Goal: Find specific page/section: Find specific page/section

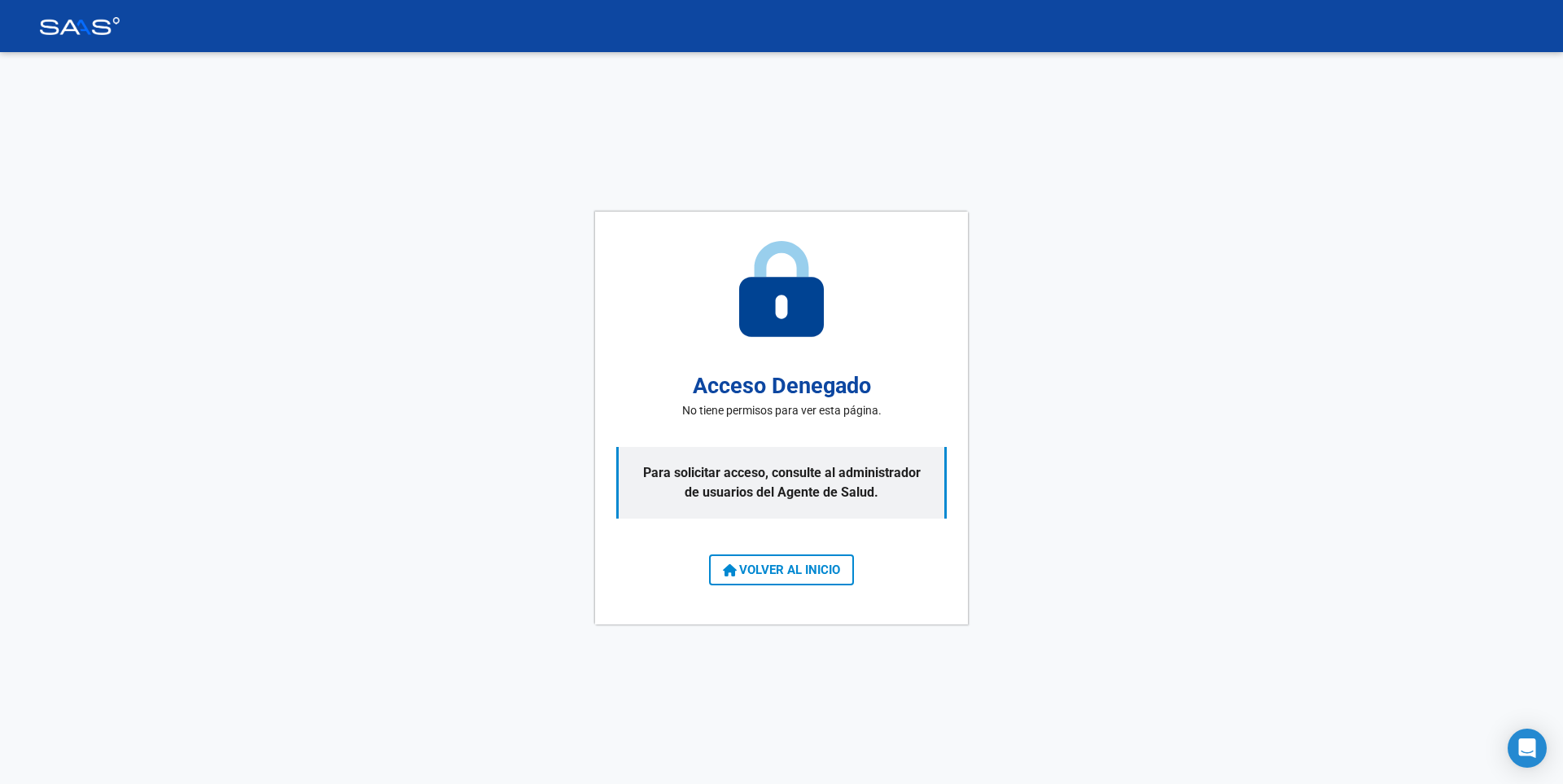
click at [780, 596] on div "Acceso Denegado No tiene permisos para ver esta página. Para solicitar acceso, …" at bounding box center [782, 418] width 373 height 413
click at [782, 570] on span "VOLVER AL INICIO" at bounding box center [782, 570] width 117 height 15
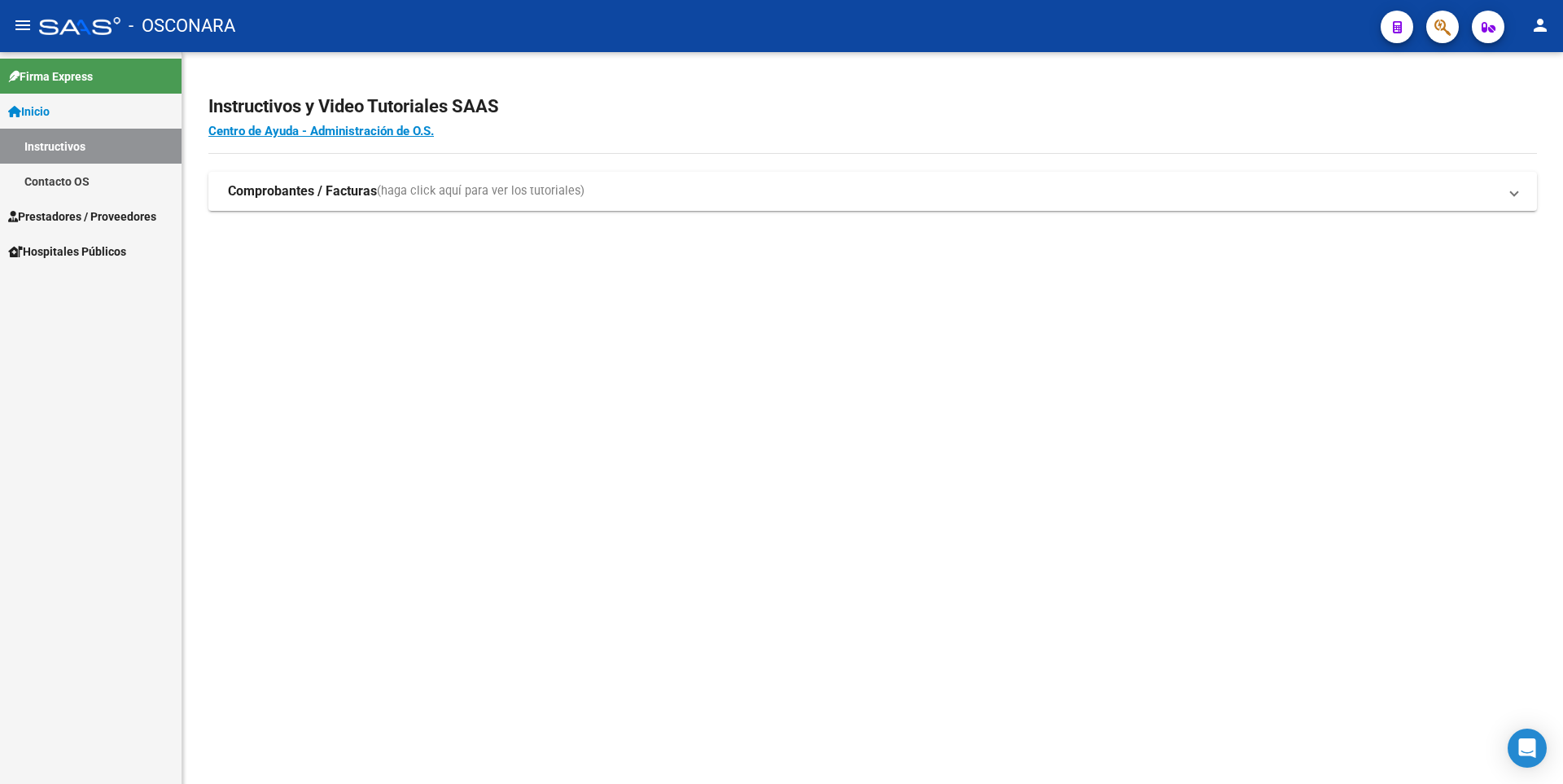
click at [47, 217] on span "Prestadores / Proveedores" at bounding box center [81, 217] width 148 height 18
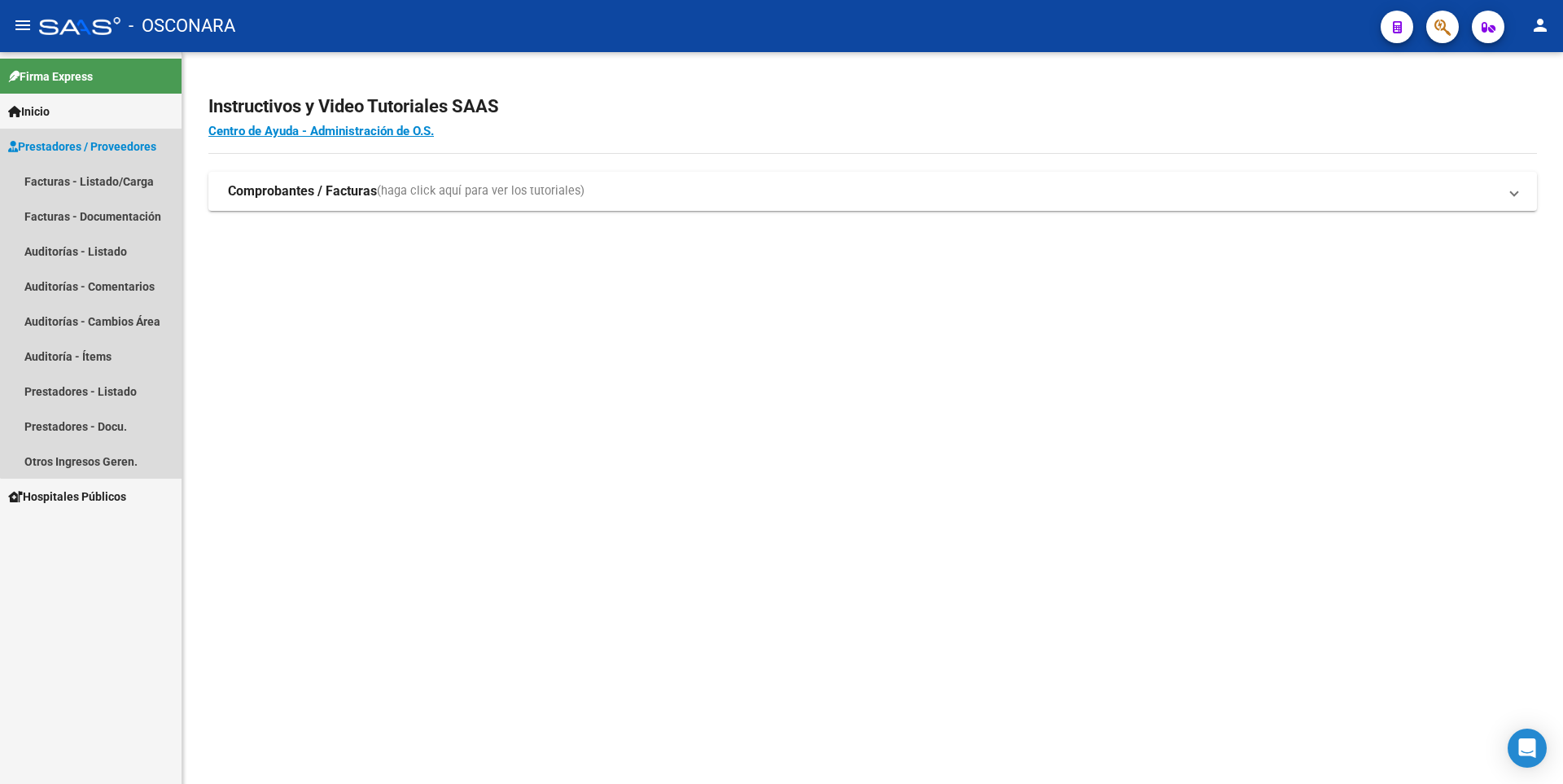
click at [108, 135] on link "Prestadores / Proveedores" at bounding box center [90, 146] width 181 height 35
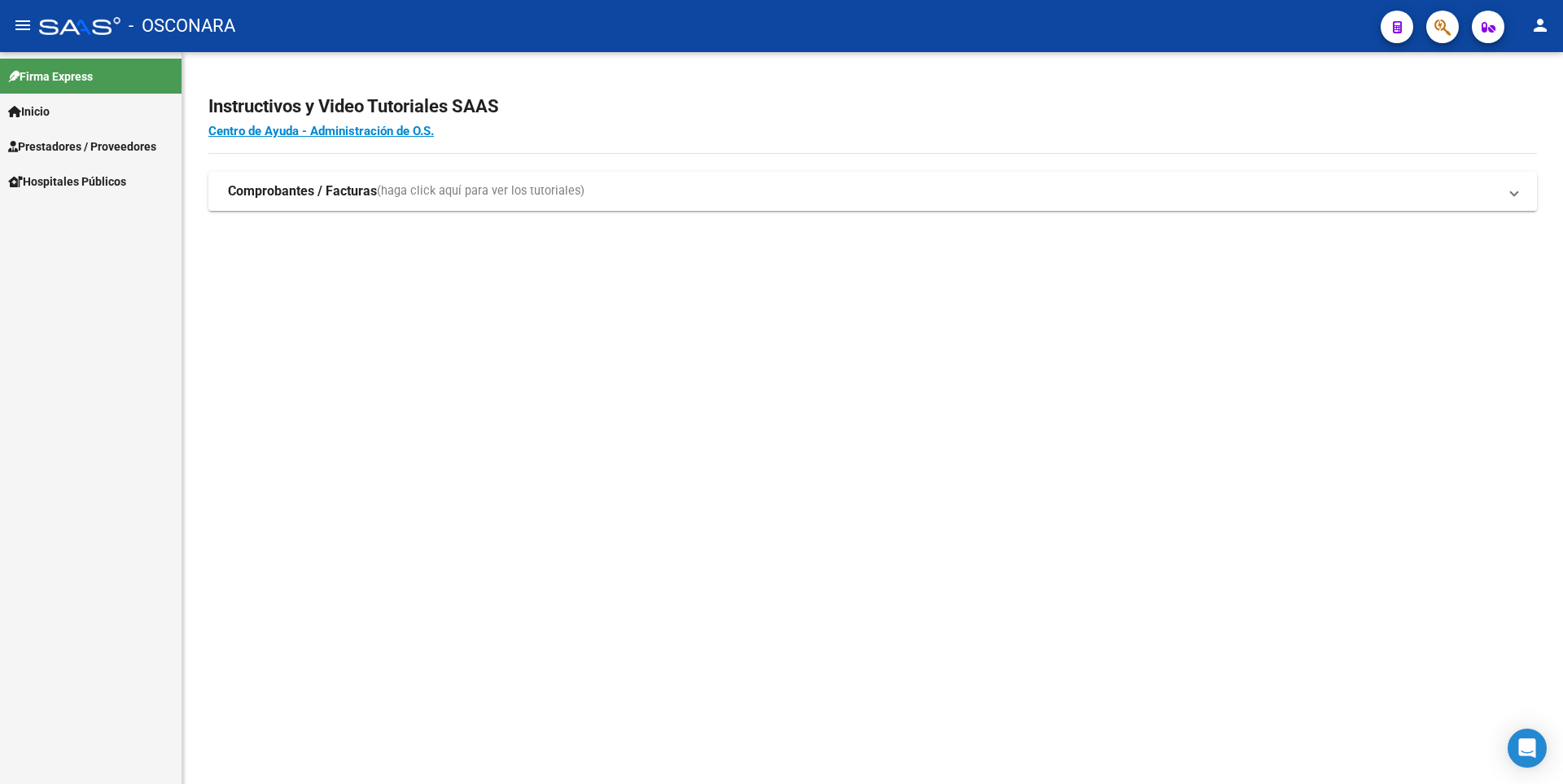
click at [58, 120] on link "Inicio" at bounding box center [90, 111] width 181 height 35
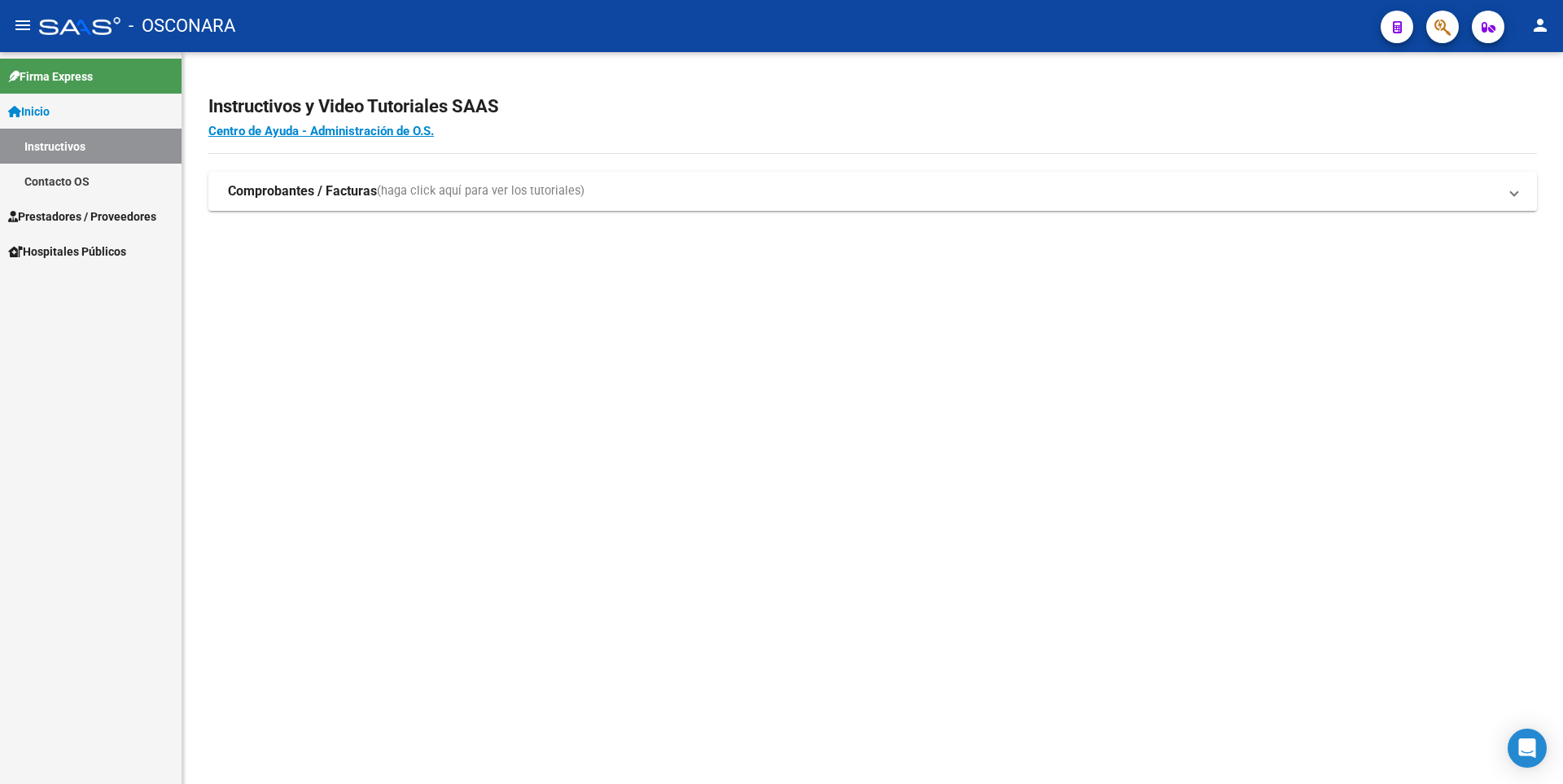
click at [69, 186] on link "Contacto OS" at bounding box center [90, 181] width 181 height 35
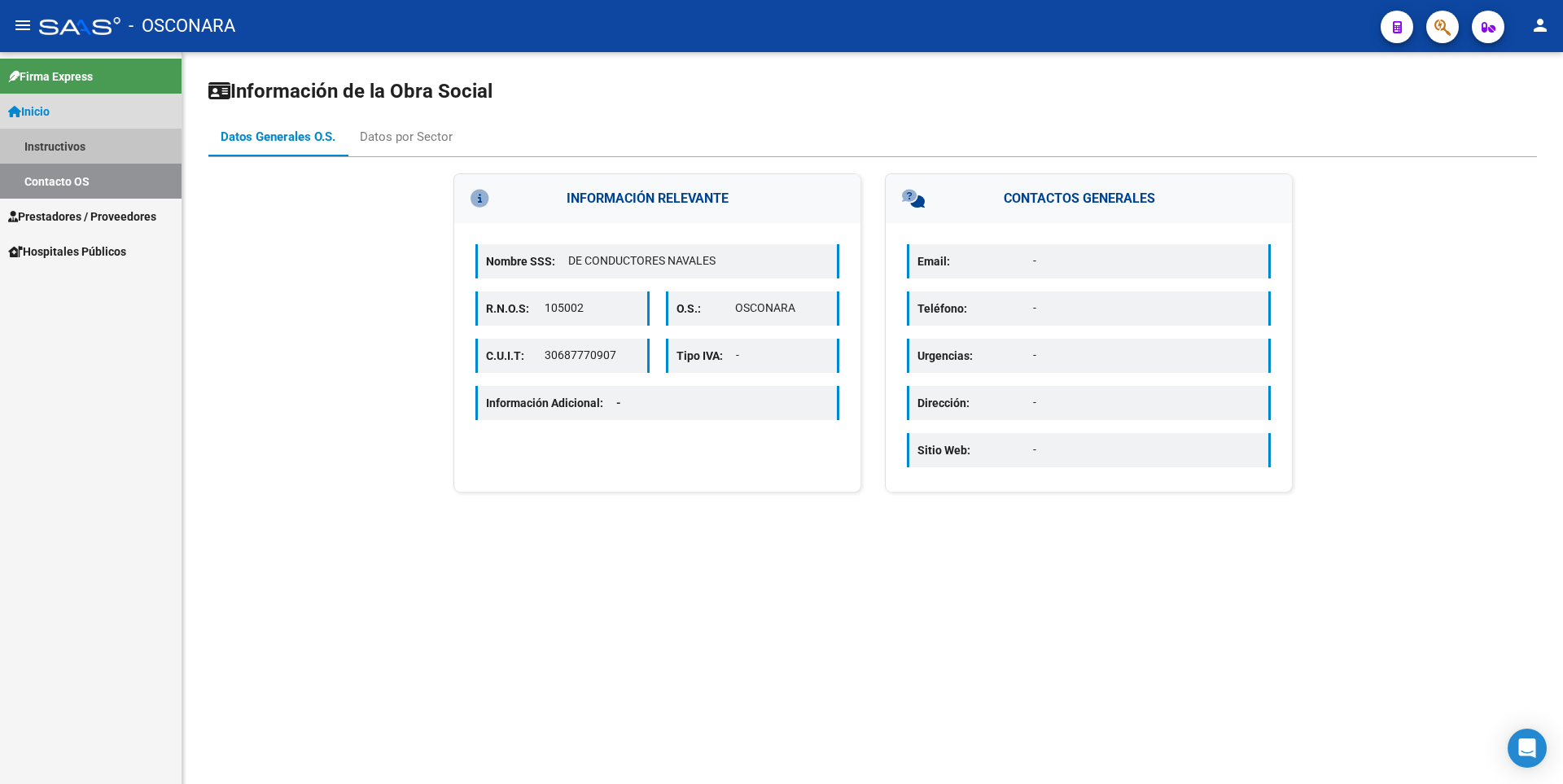
click at [69, 153] on link "Instructivos" at bounding box center [90, 146] width 181 height 35
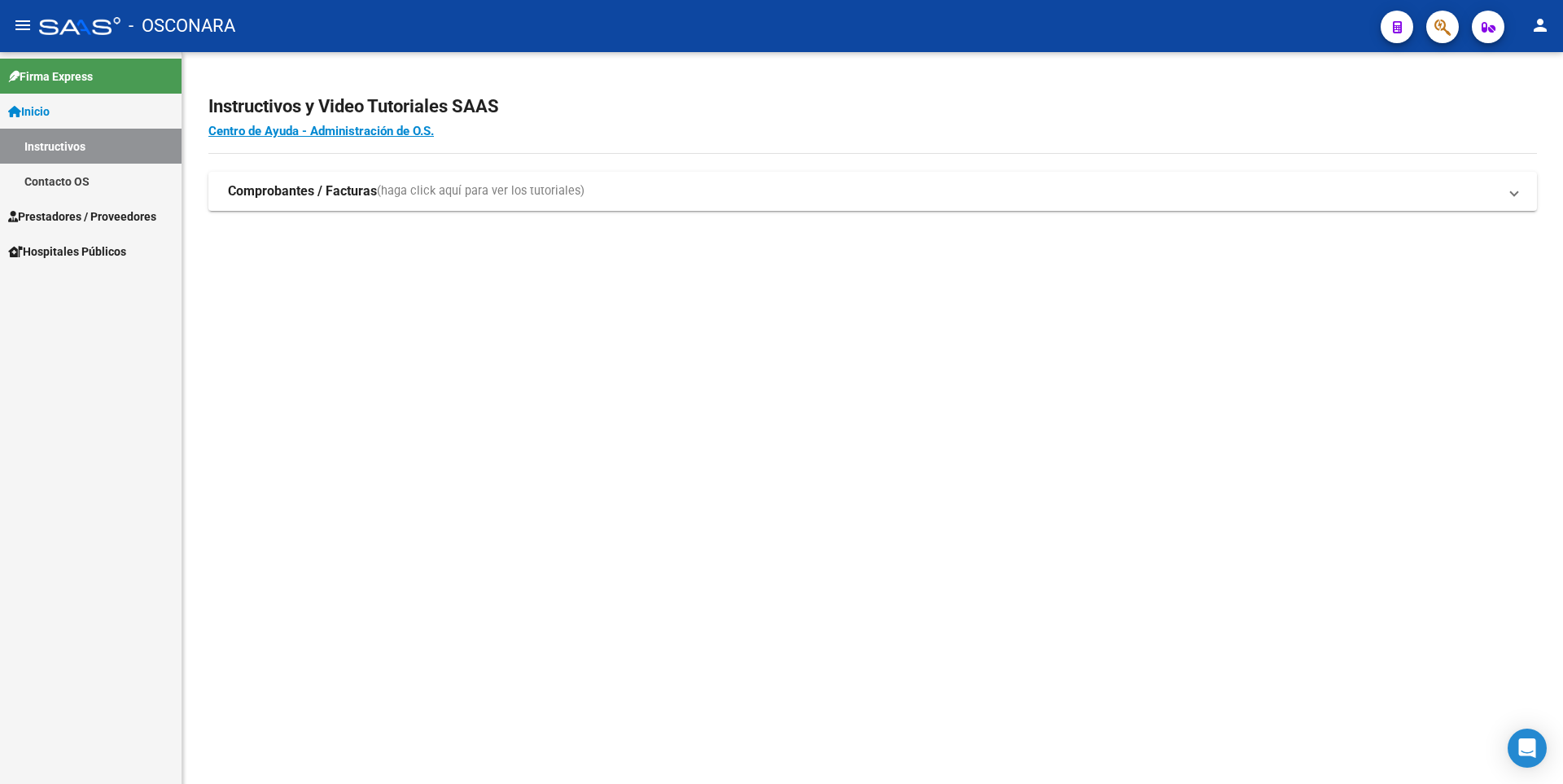
click at [60, 100] on link "Inicio" at bounding box center [90, 111] width 181 height 35
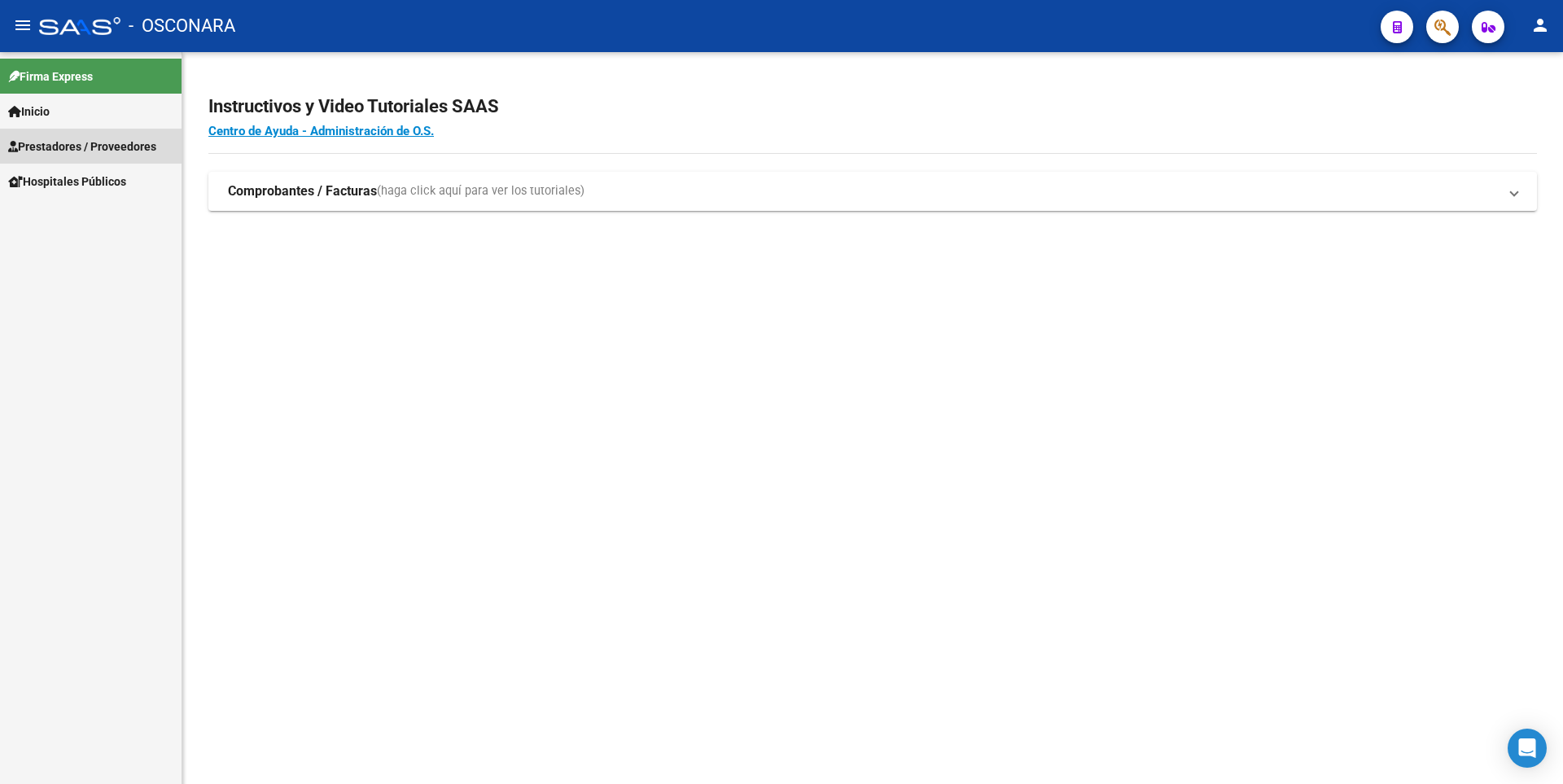
click at [68, 161] on link "Prestadores / Proveedores" at bounding box center [90, 146] width 181 height 35
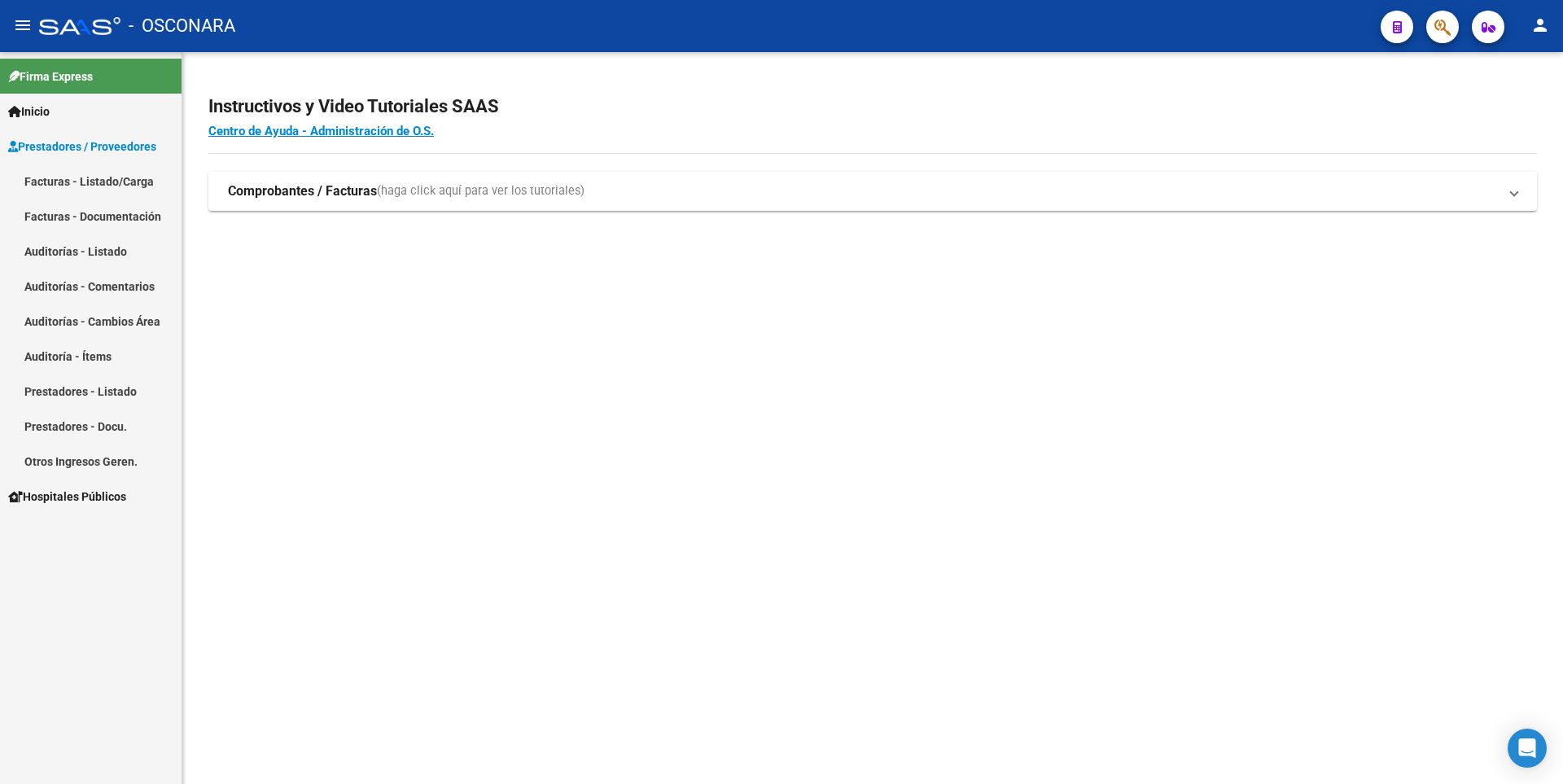
click at [125, 142] on span "Prestadores / Proveedores" at bounding box center [81, 146] width 148 height 18
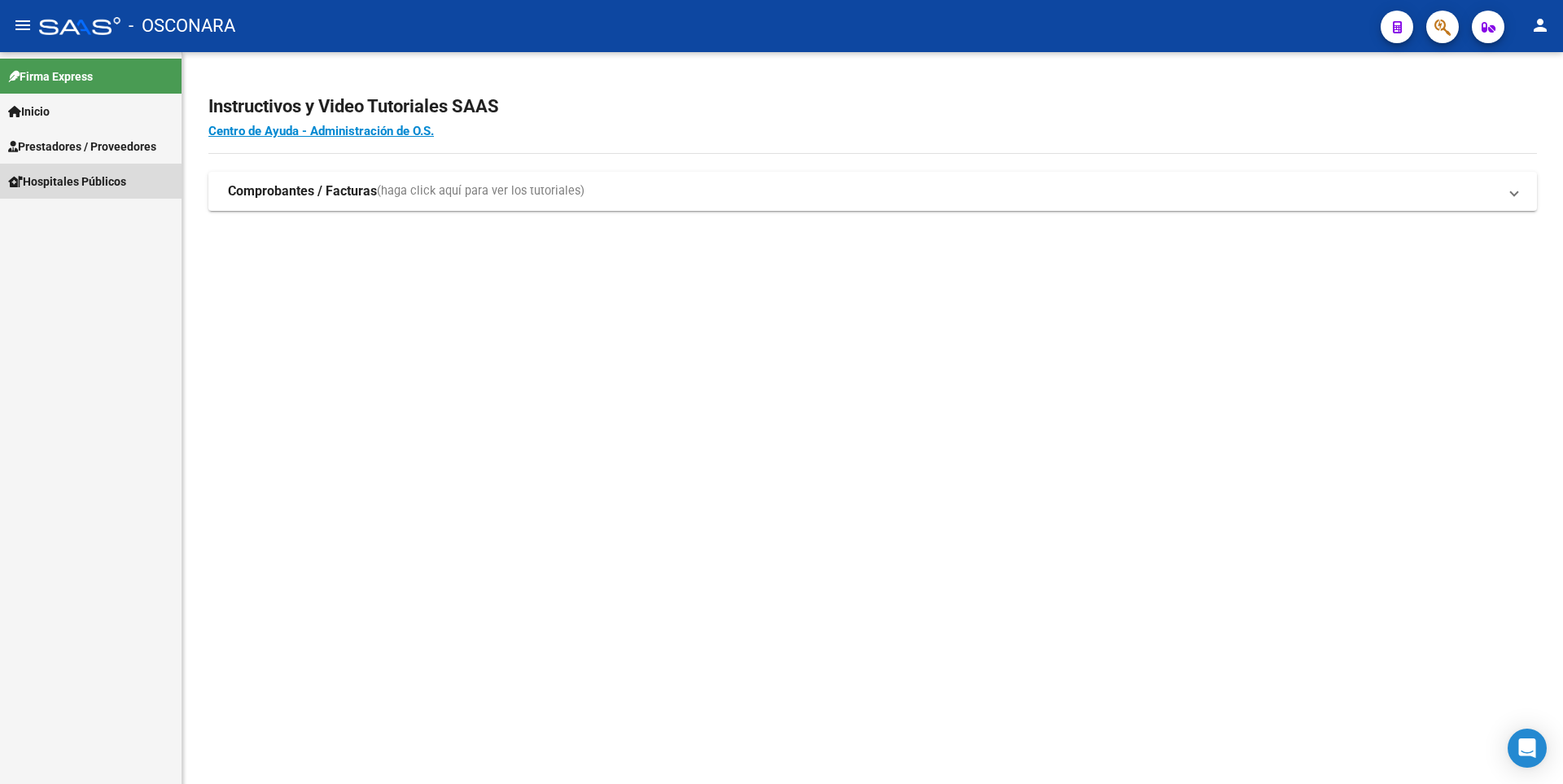
click at [85, 186] on span "Hospitales Públicos" at bounding box center [66, 181] width 118 height 18
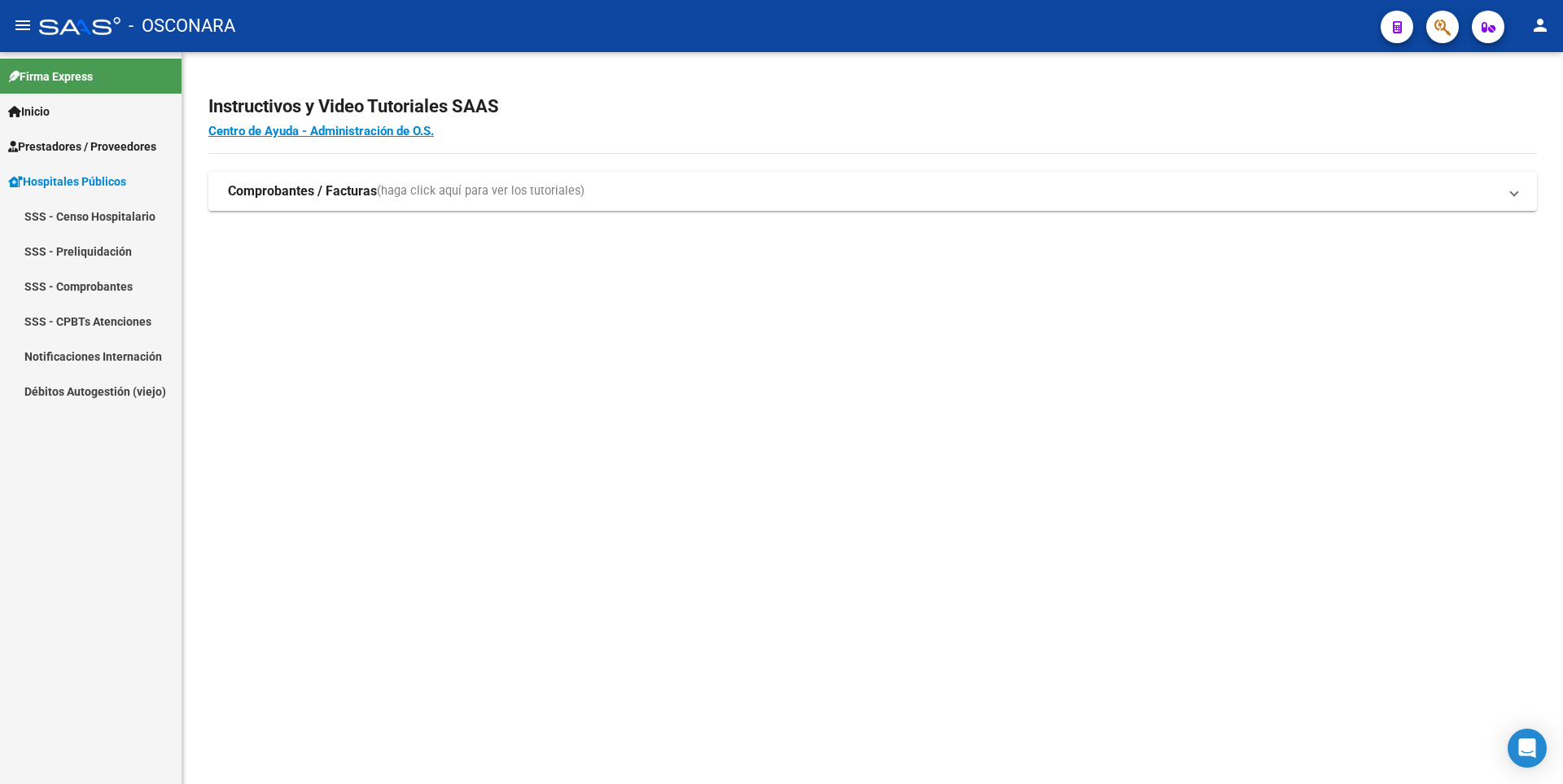
click at [129, 327] on link "SSS - CPBTs Atenciones" at bounding box center [90, 321] width 181 height 35
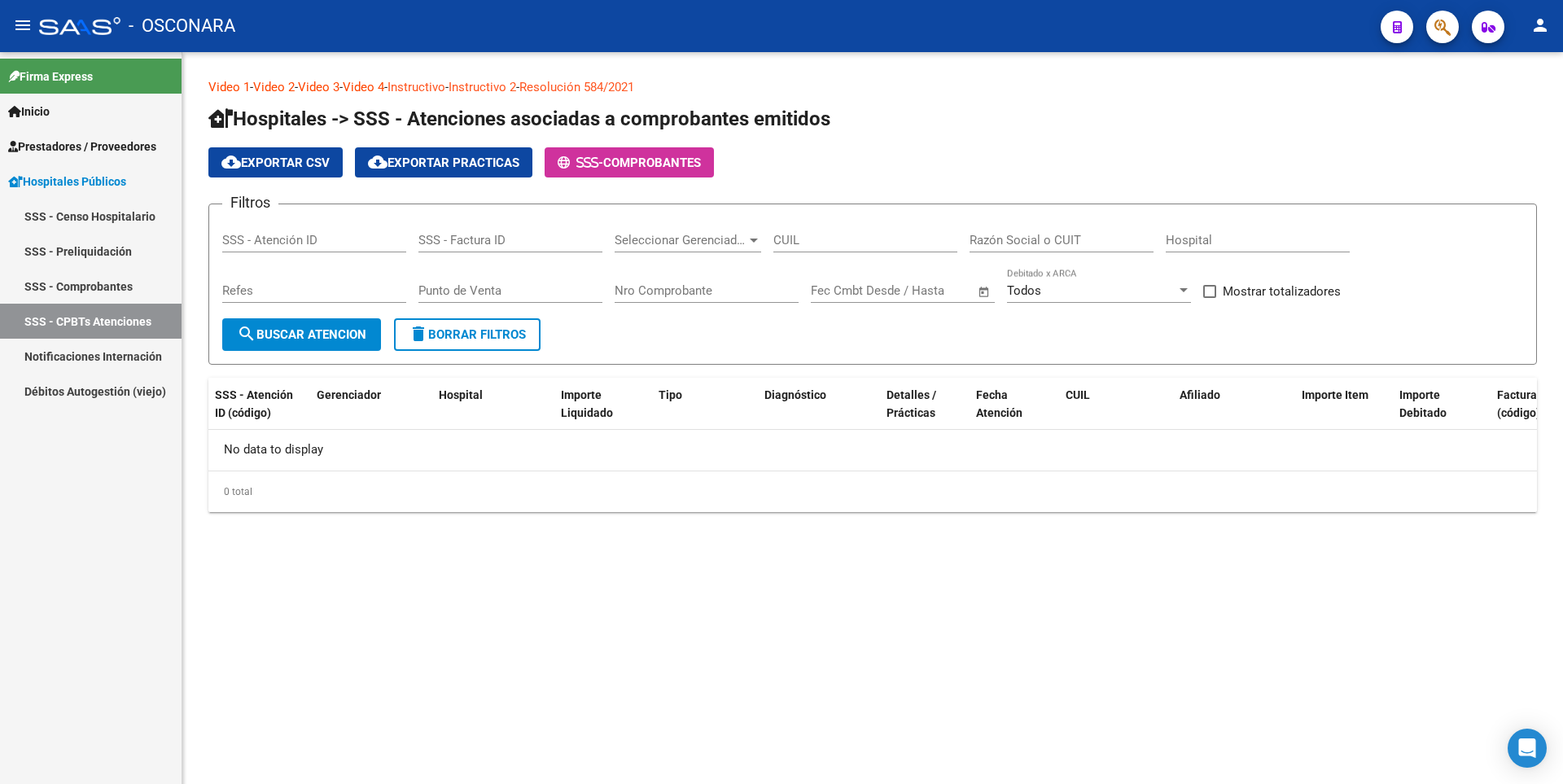
click at [106, 298] on link "SSS - Comprobantes" at bounding box center [90, 287] width 181 height 35
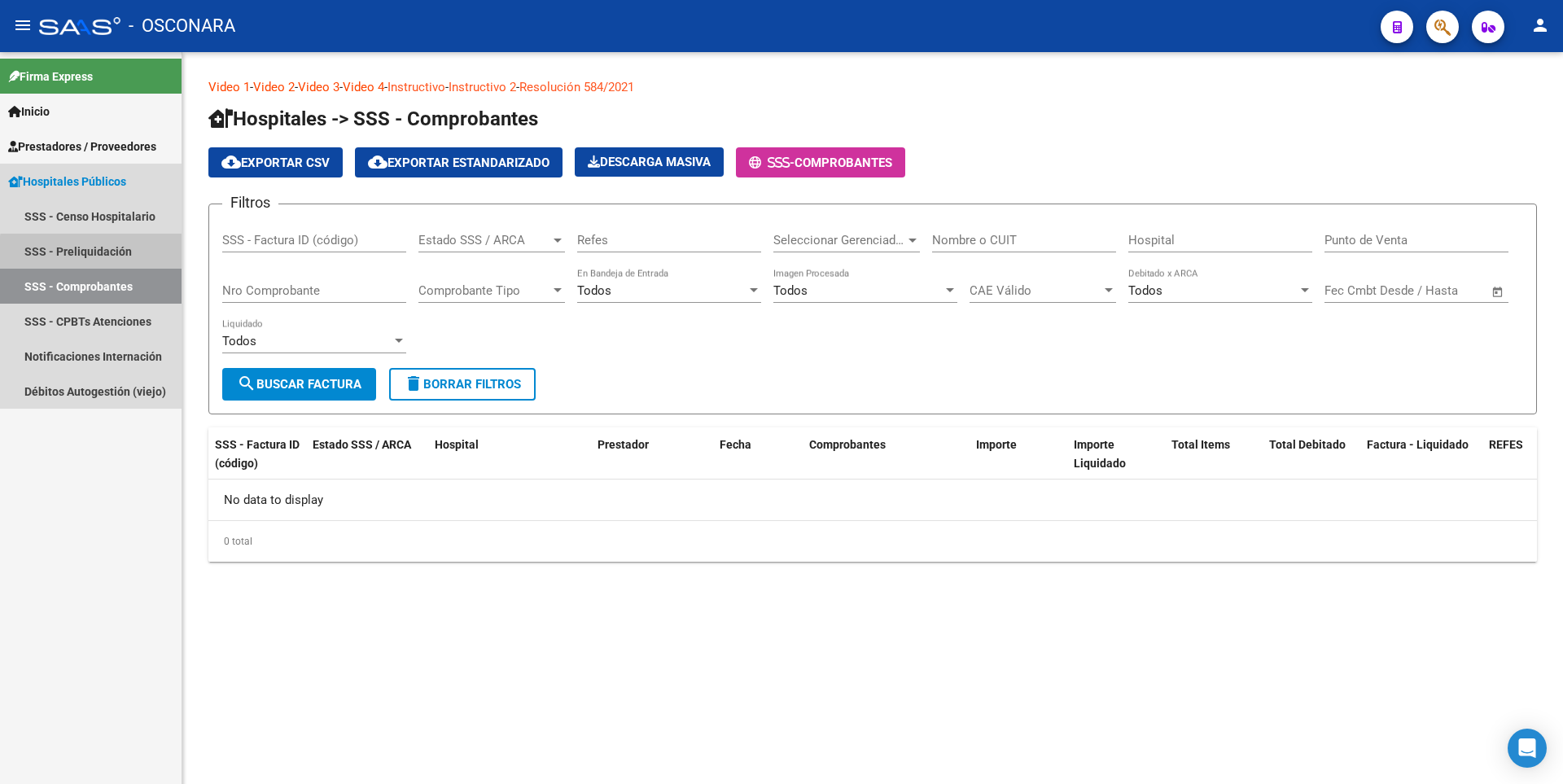
click at [130, 256] on link "SSS - Preliquidación" at bounding box center [90, 251] width 181 height 35
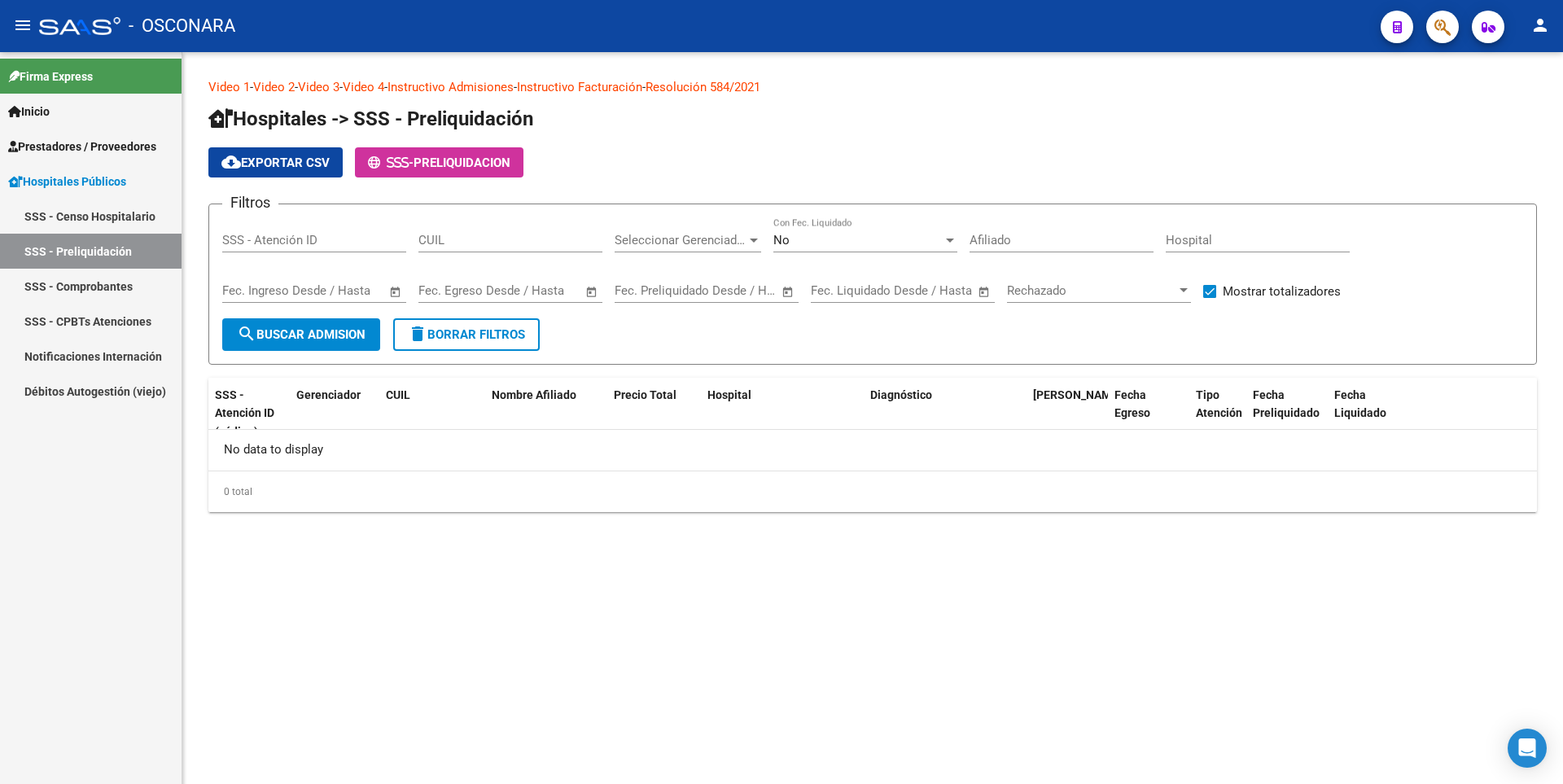
click at [108, 219] on link "SSS - Censo Hospitalario" at bounding box center [90, 216] width 181 height 35
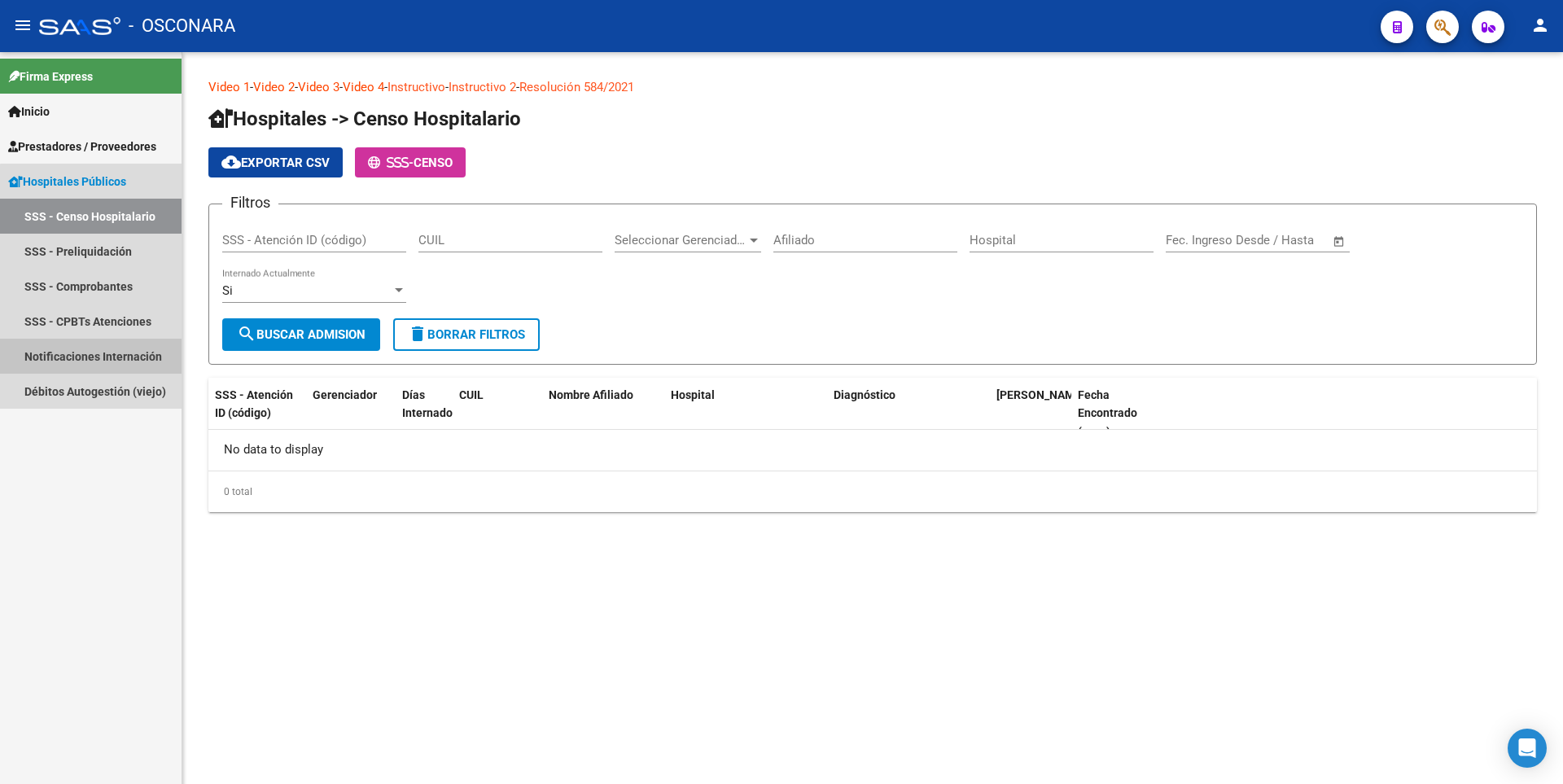
click at [97, 359] on link "Notificaciones Internación" at bounding box center [90, 357] width 181 height 35
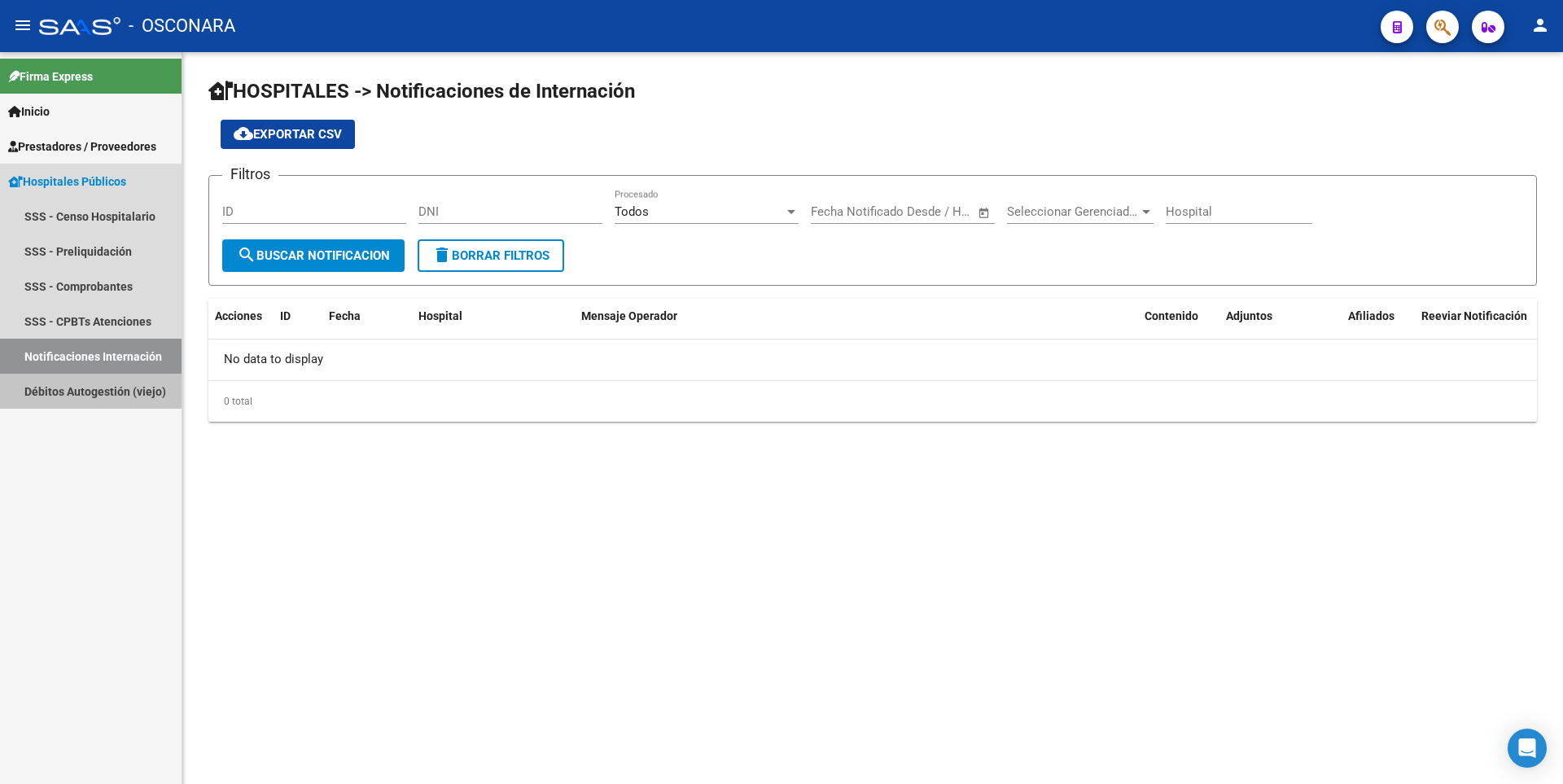
click at [74, 399] on link "Débitos Autogestión (viejo)" at bounding box center [90, 391] width 181 height 35
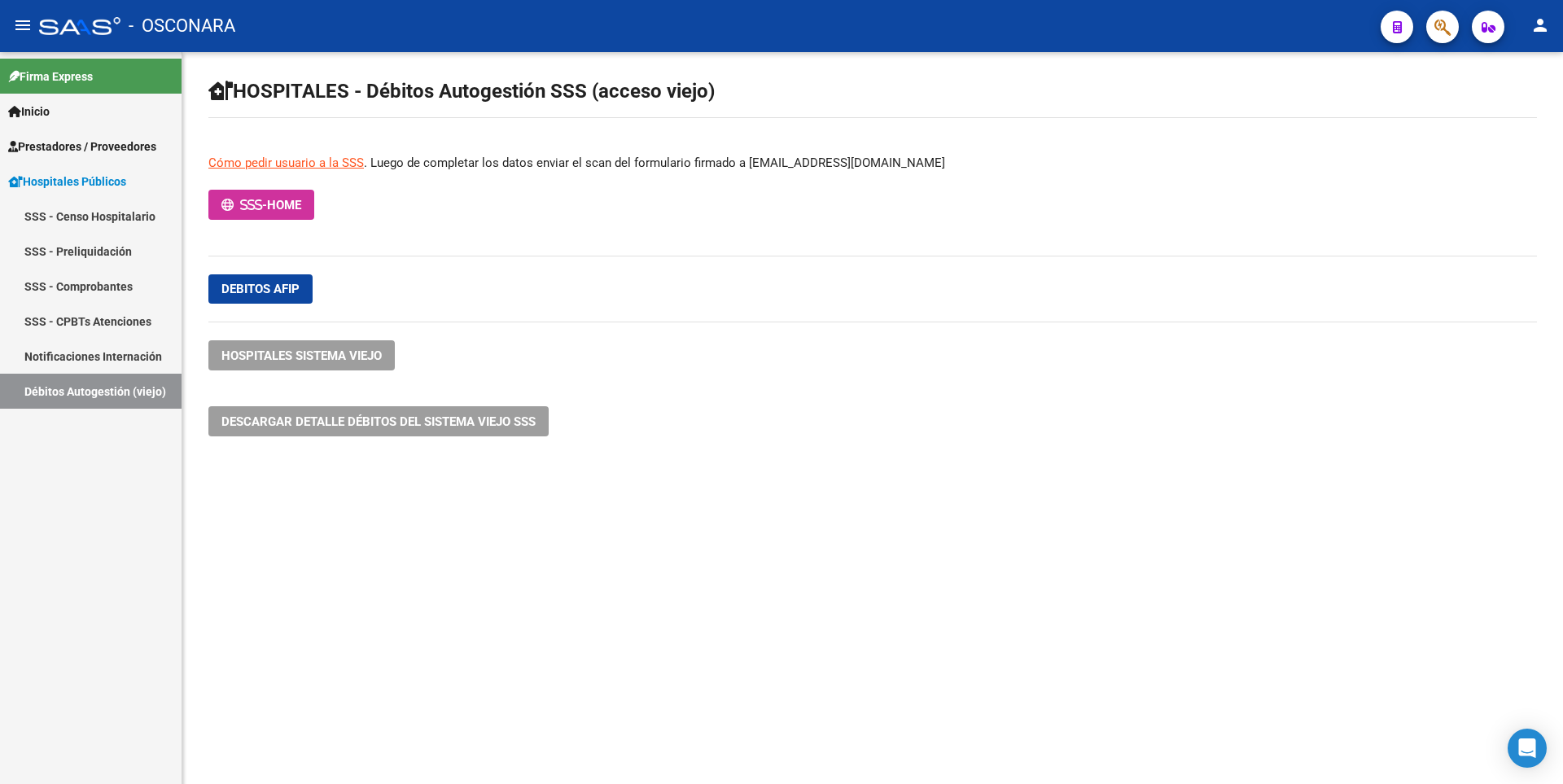
click at [89, 188] on span "Hospitales Públicos" at bounding box center [66, 181] width 118 height 18
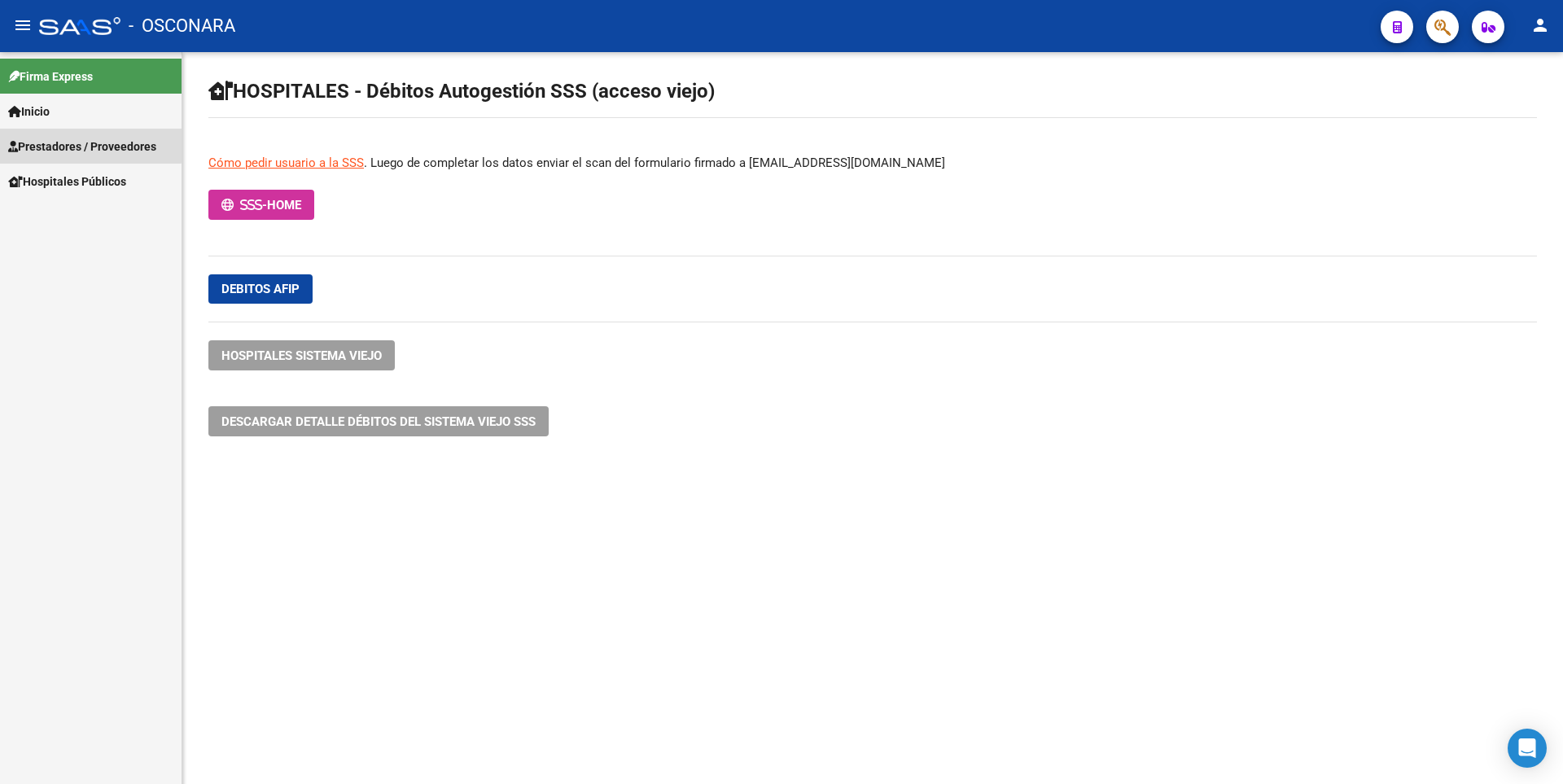
click at [73, 136] on link "Prestadores / Proveedores" at bounding box center [90, 146] width 181 height 35
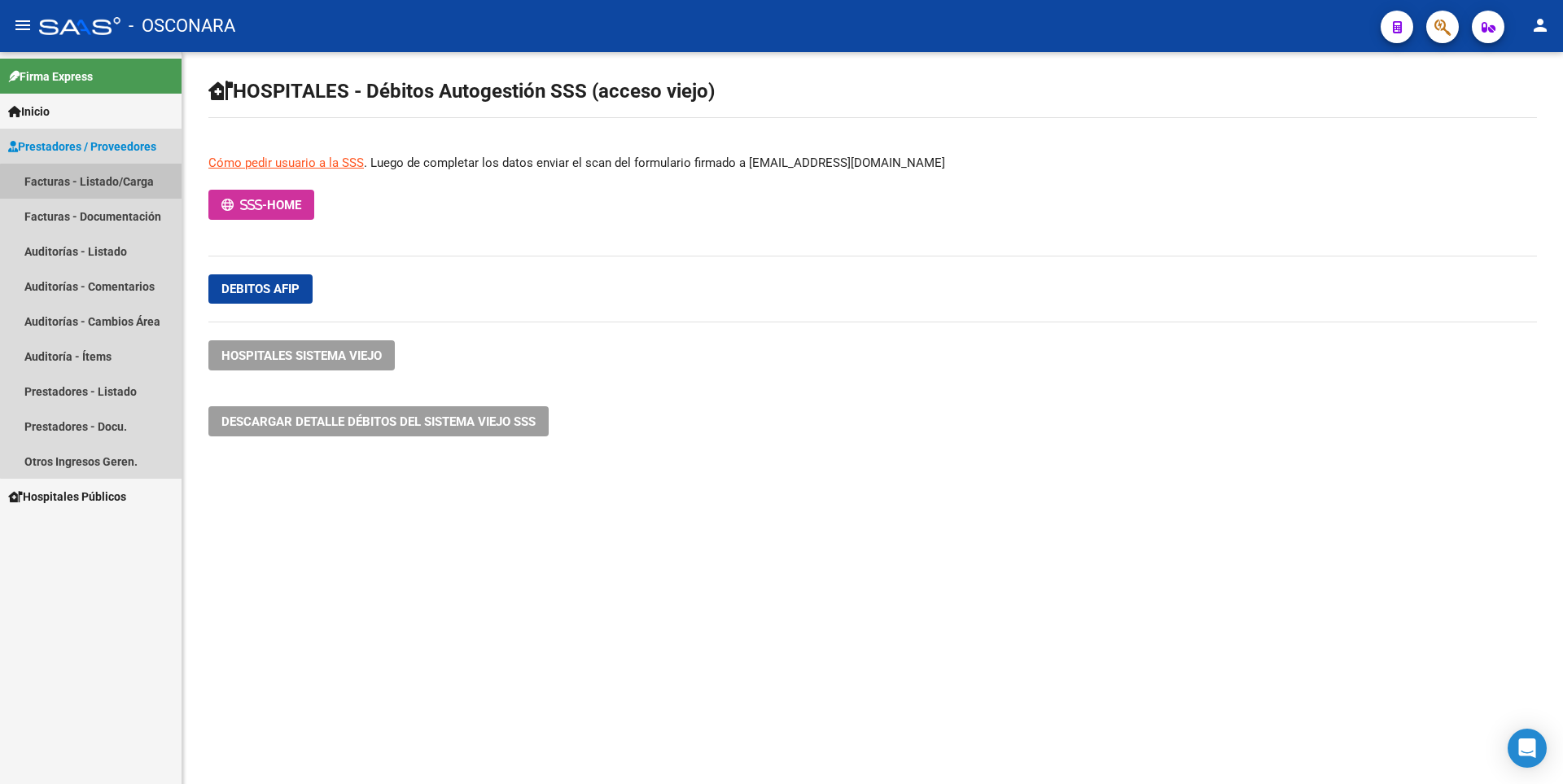
click at [95, 186] on link "Facturas - Listado/Carga" at bounding box center [90, 181] width 181 height 35
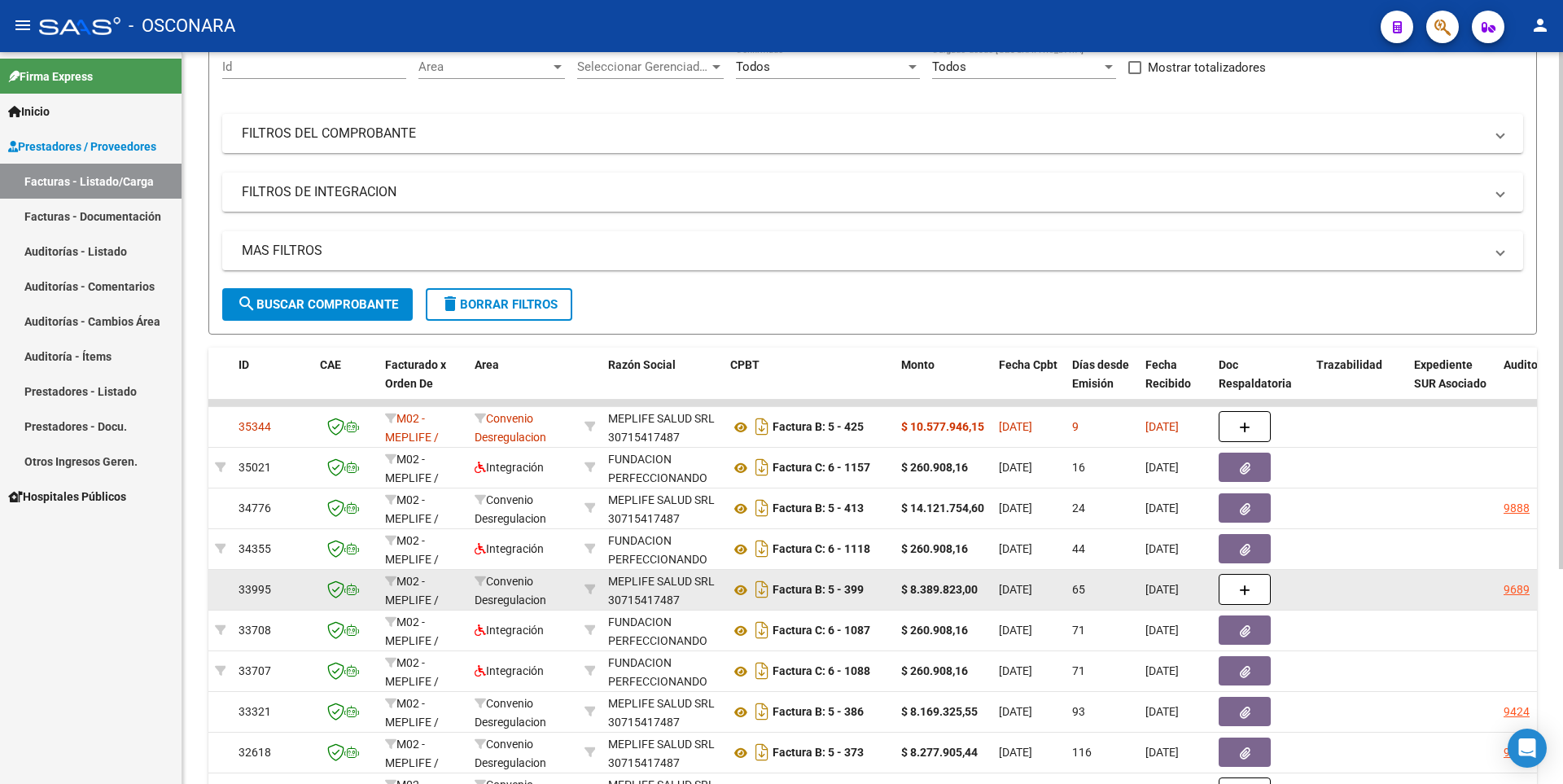
scroll to position [244, 0]
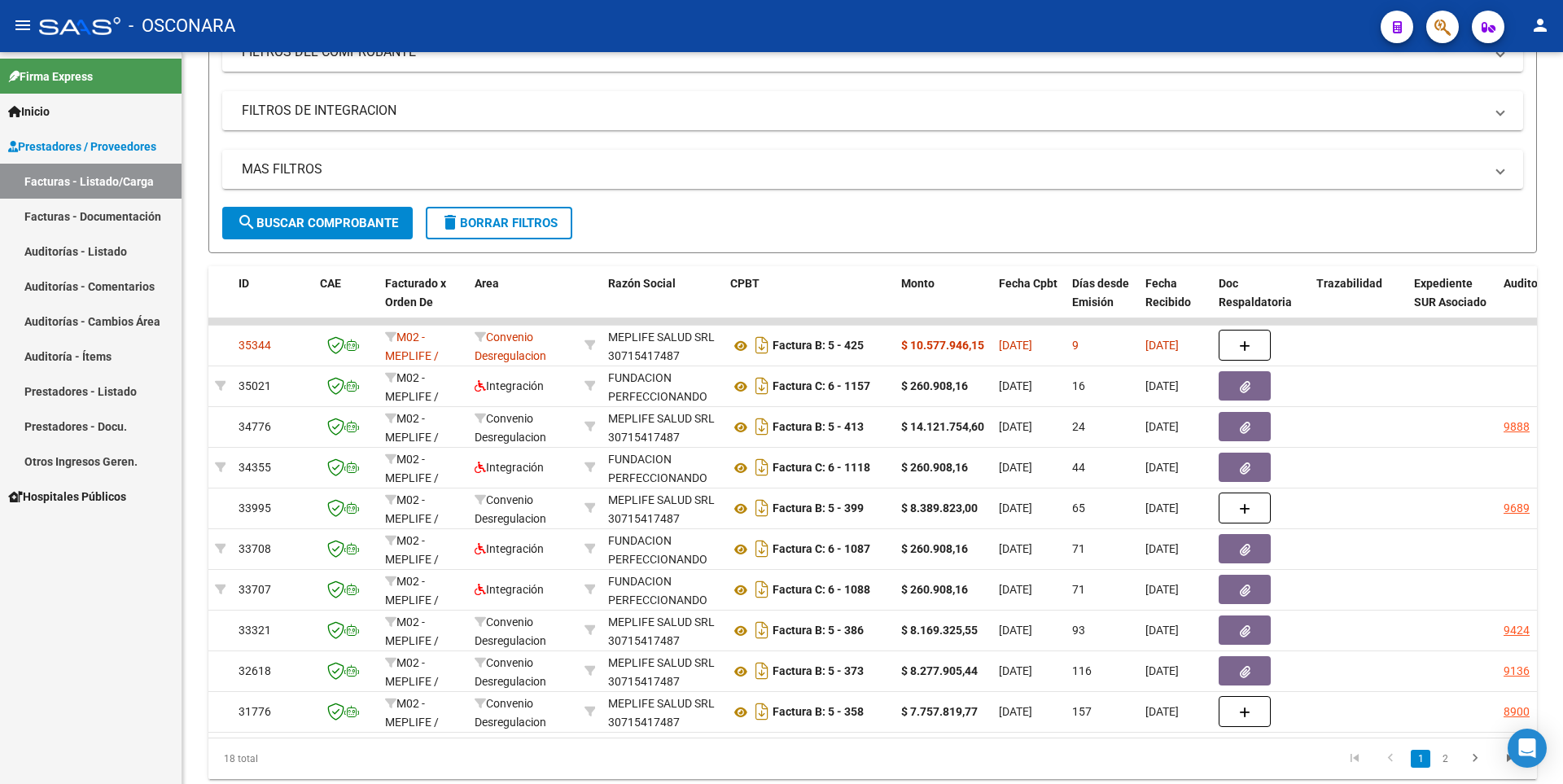
click at [131, 221] on link "Facturas - Documentación" at bounding box center [90, 216] width 181 height 35
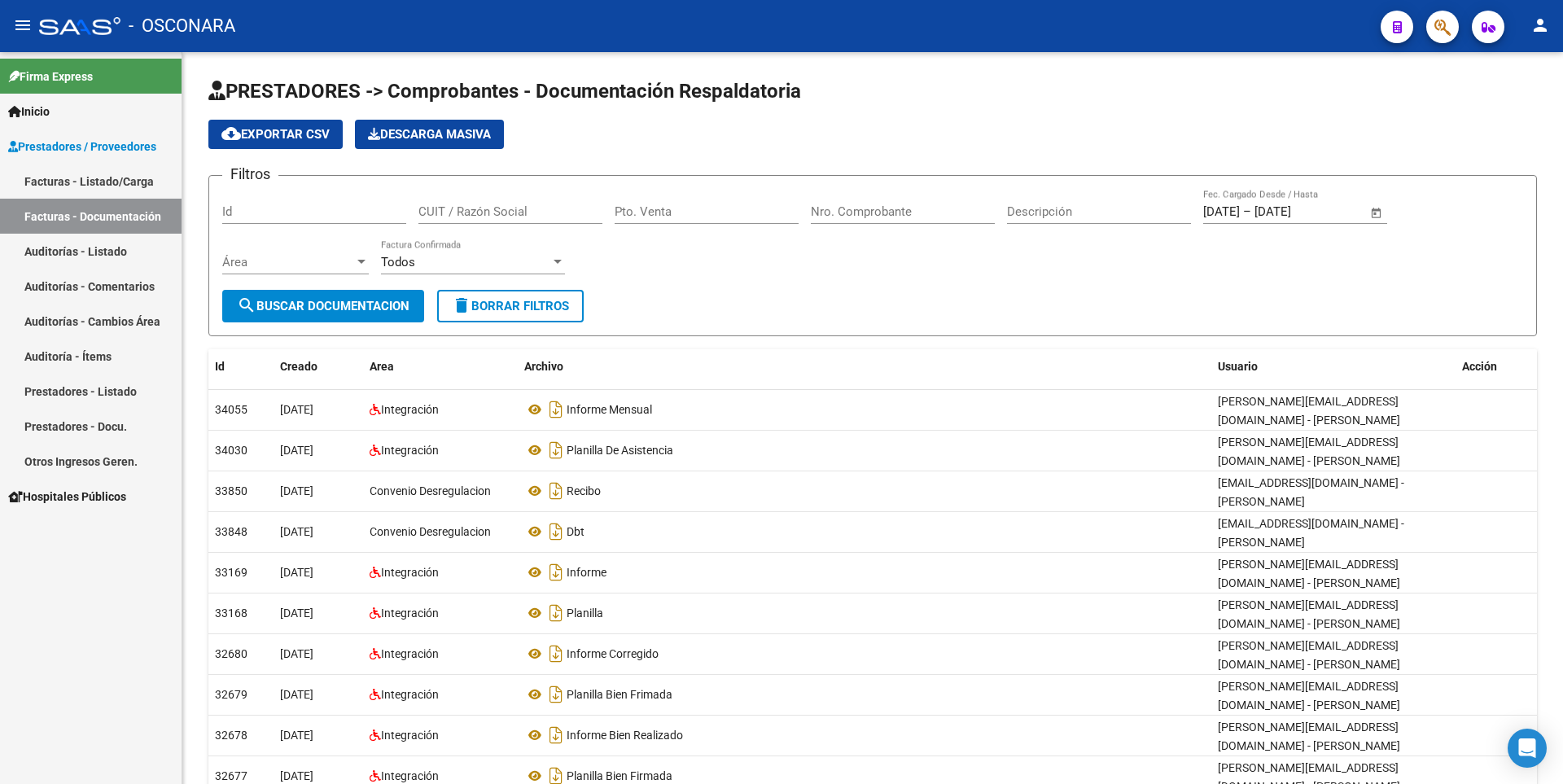
click at [129, 259] on link "Auditorías - Listado" at bounding box center [90, 251] width 181 height 35
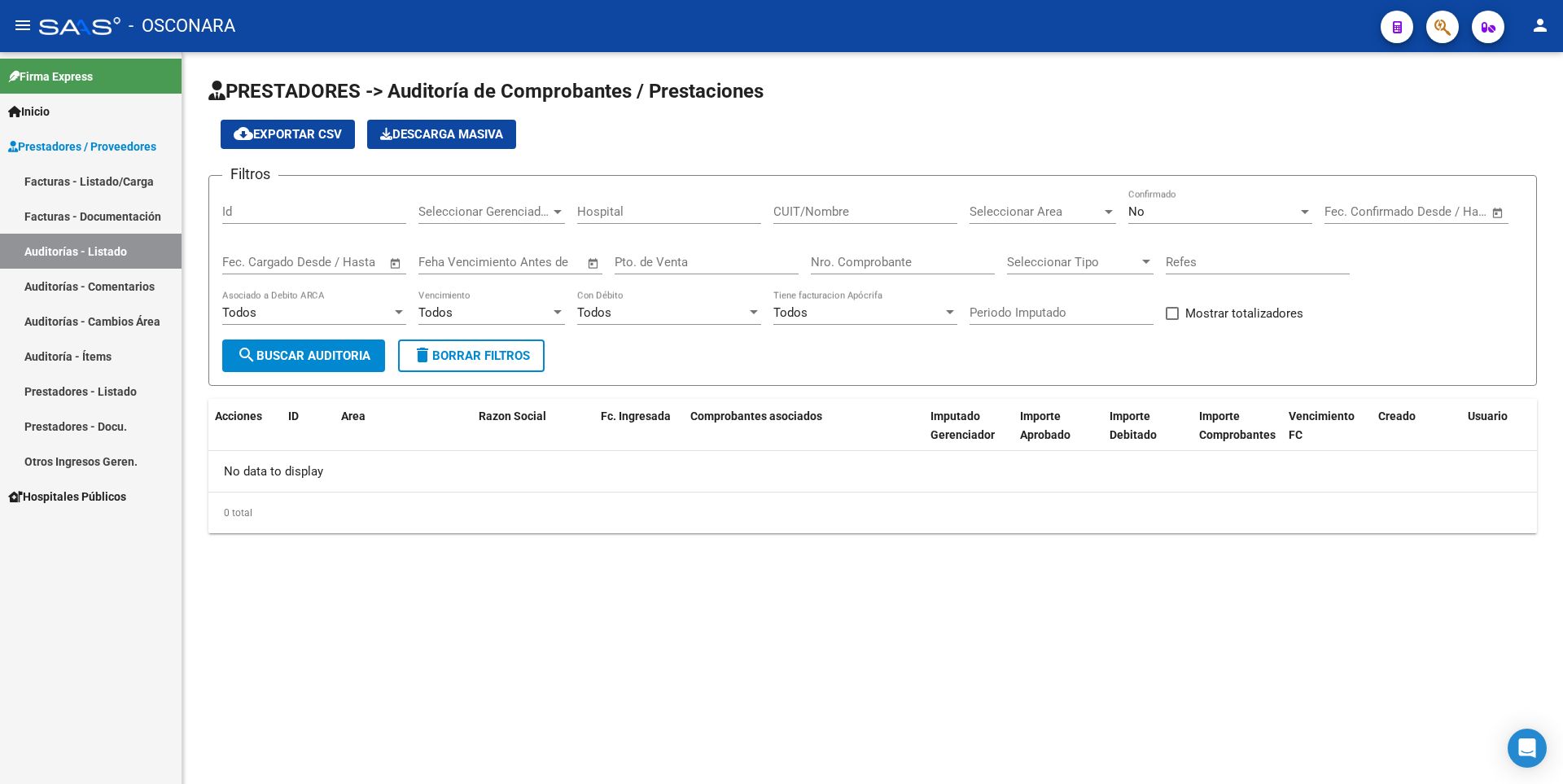
click at [127, 286] on link "Auditorías - Comentarios" at bounding box center [90, 287] width 181 height 35
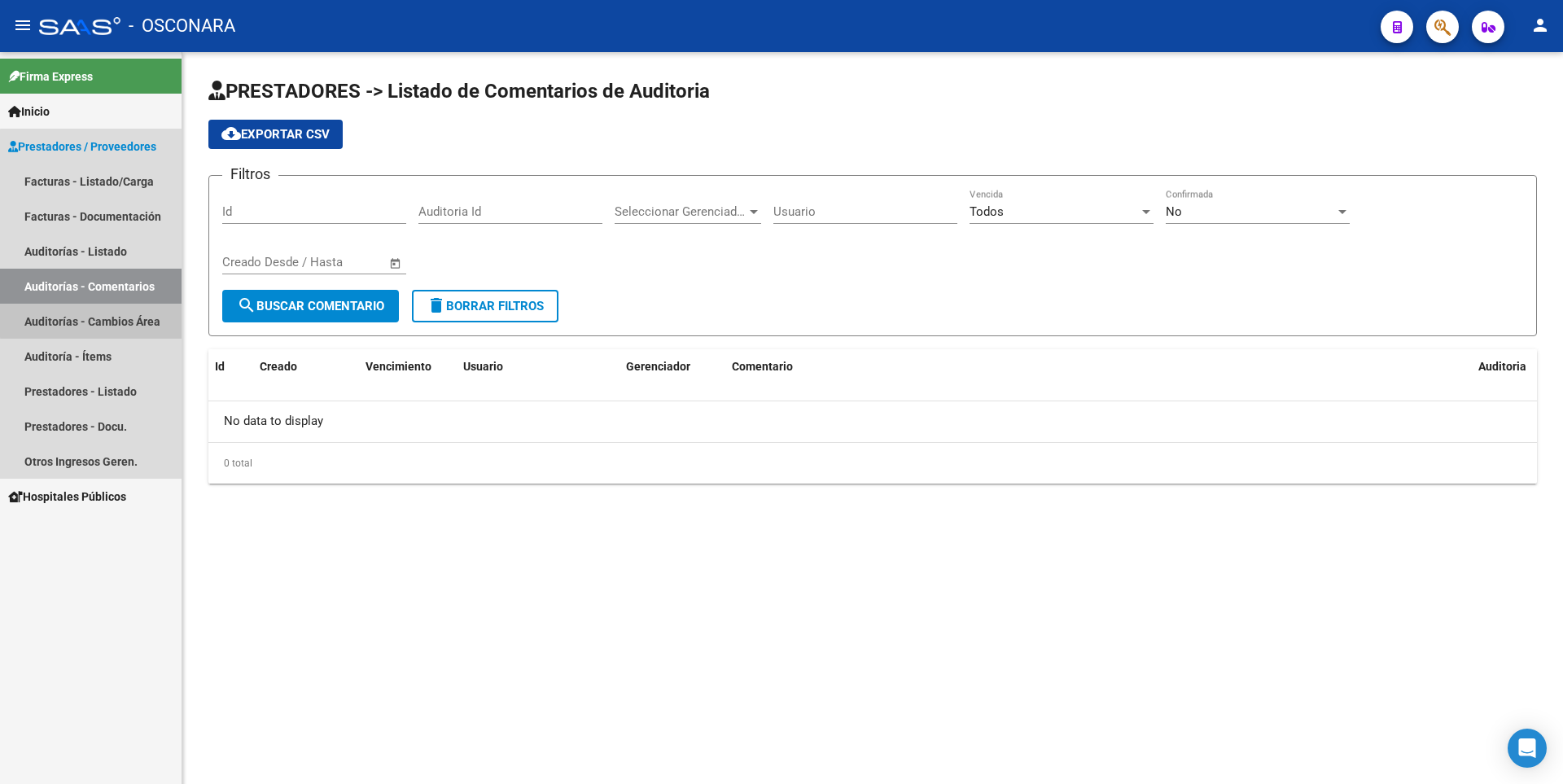
click at [131, 318] on link "Auditorías - Cambios Área" at bounding box center [90, 321] width 181 height 35
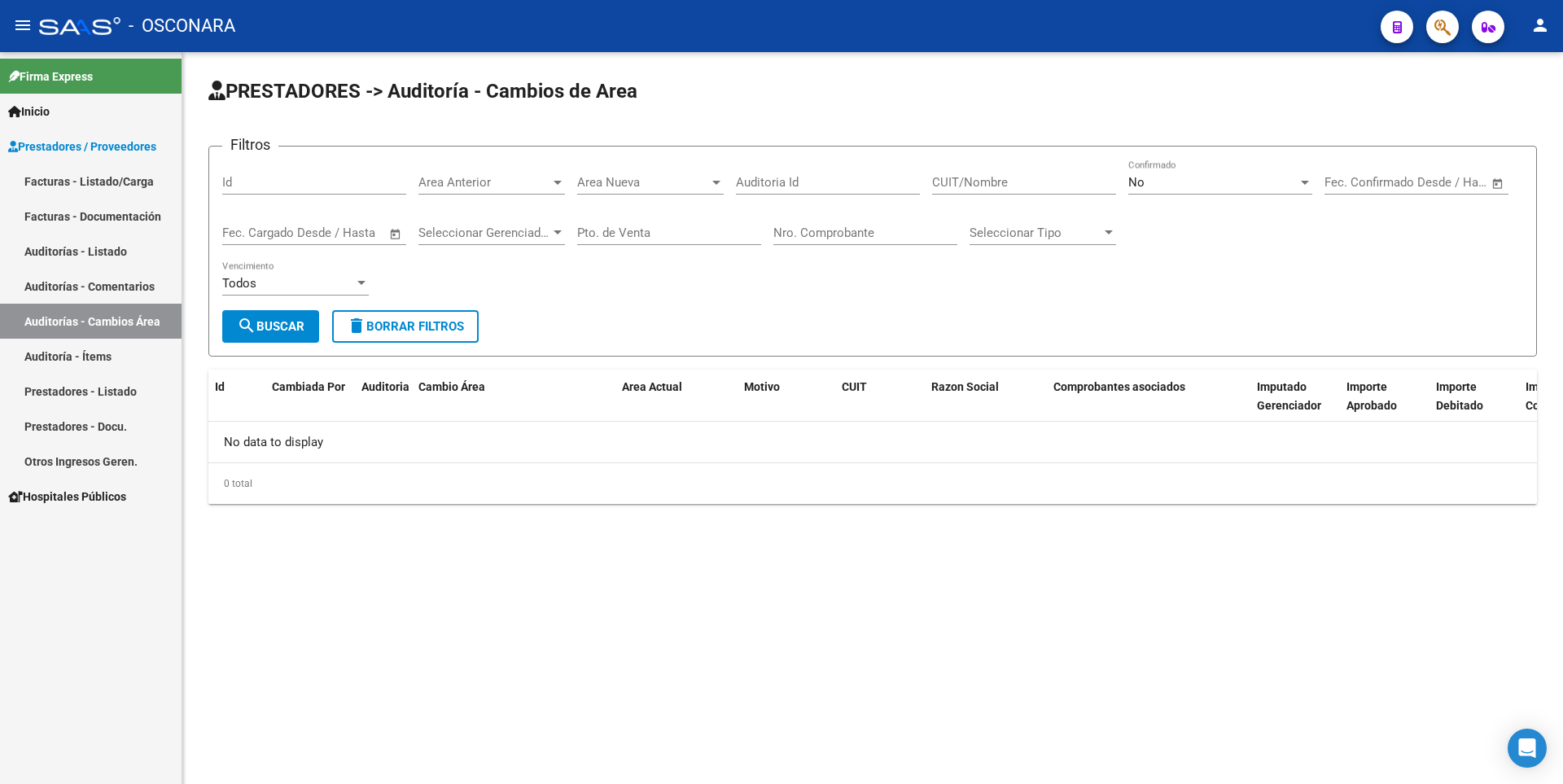
click at [125, 361] on link "Auditoría - Ítems" at bounding box center [90, 357] width 181 height 35
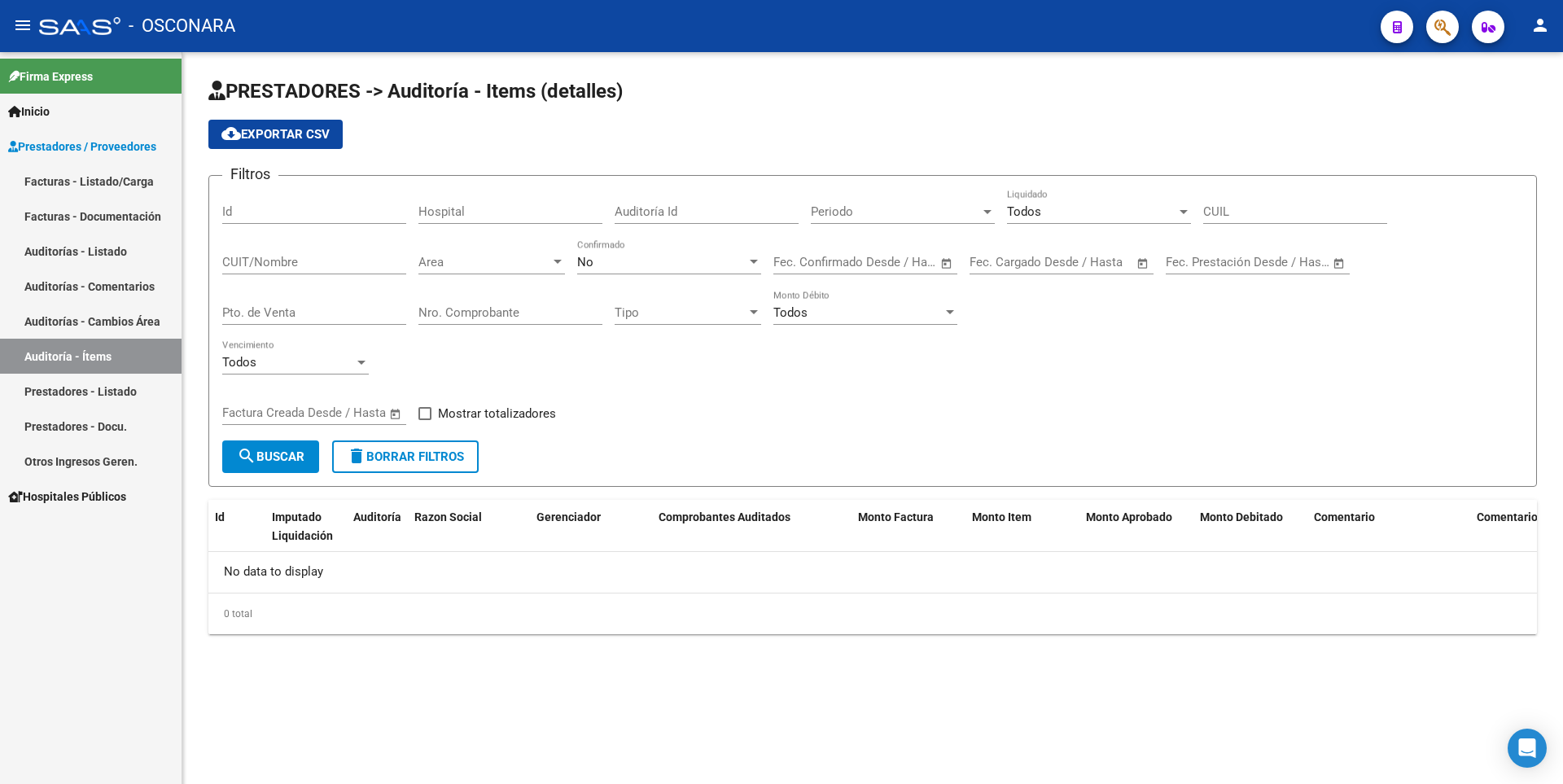
click at [123, 399] on link "Prestadores - Listado" at bounding box center [90, 391] width 181 height 35
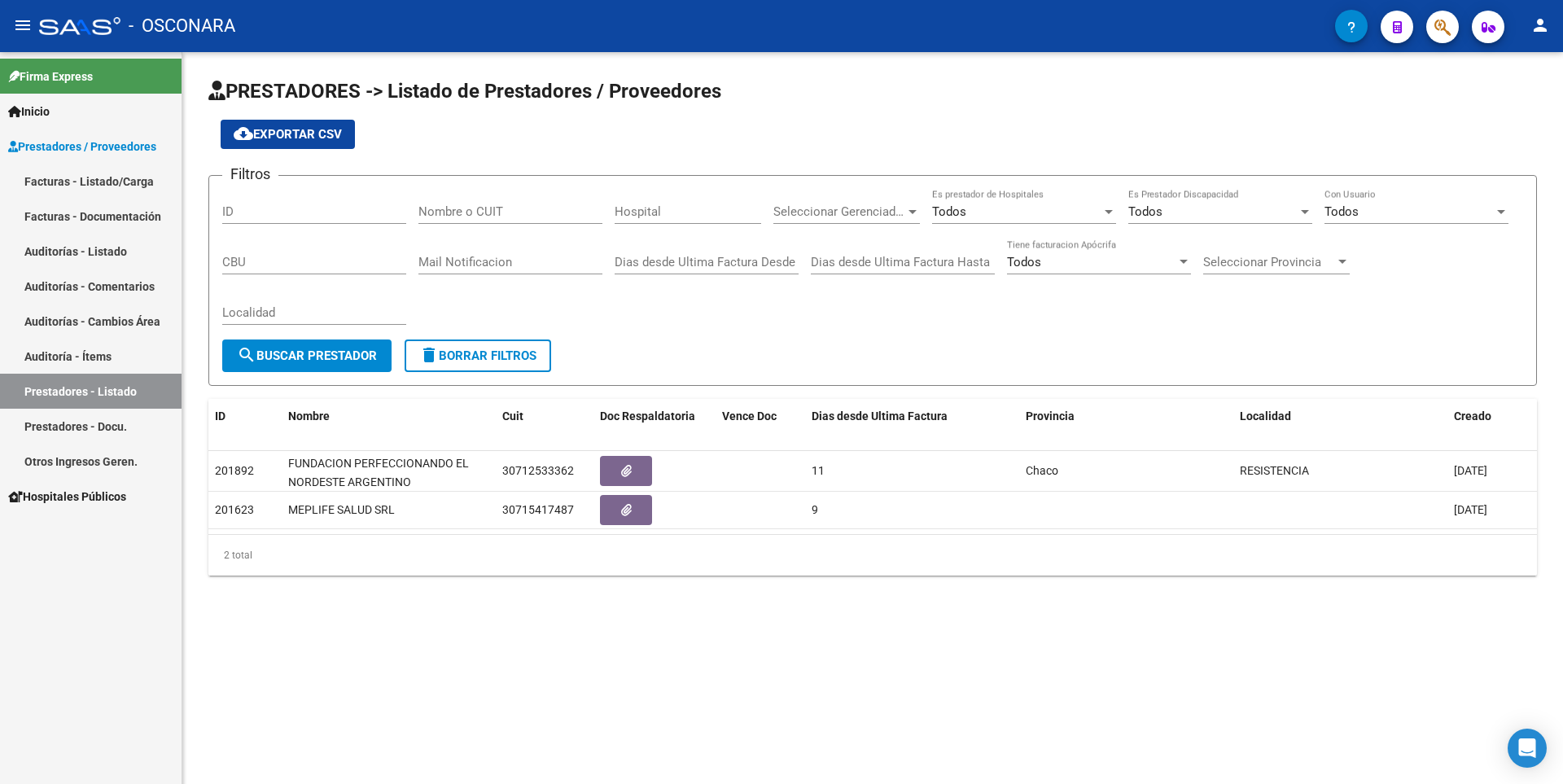
click at [143, 428] on link "Prestadores - Docu." at bounding box center [90, 427] width 181 height 35
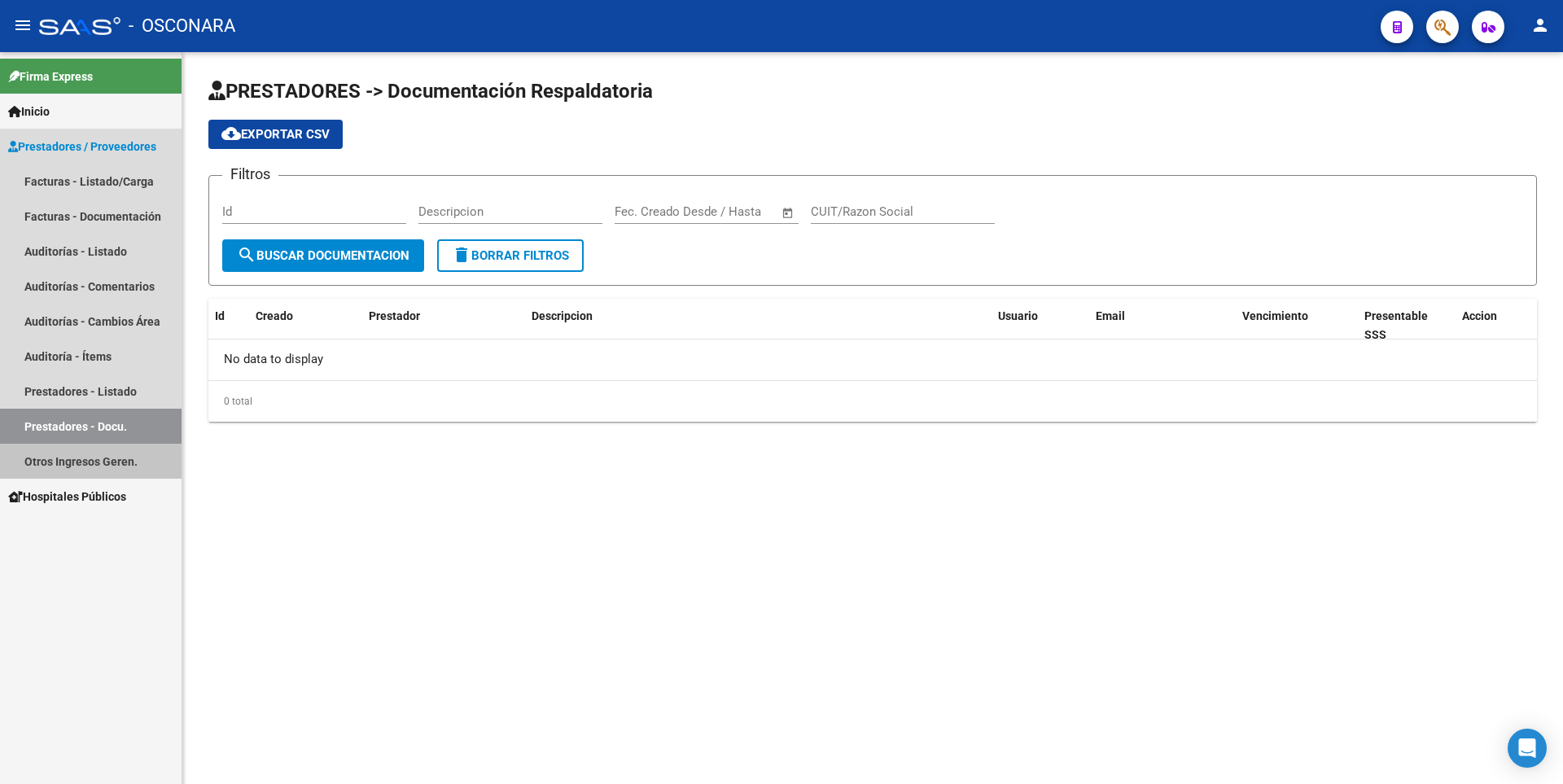
click at [132, 468] on link "Otros Ingresos Geren." at bounding box center [90, 461] width 181 height 35
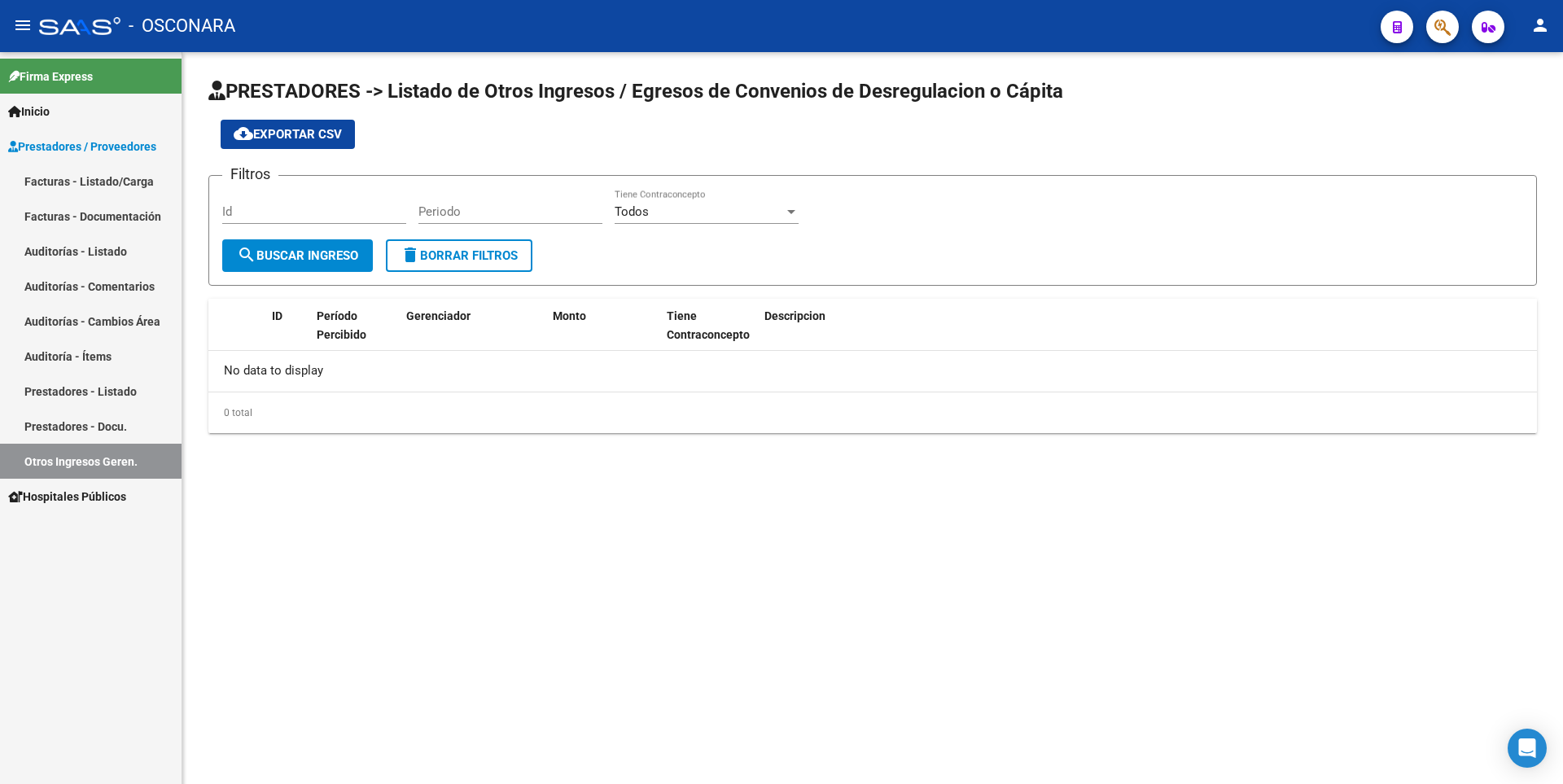
click at [103, 154] on span "Prestadores / Proveedores" at bounding box center [81, 146] width 148 height 18
